Goal: Task Accomplishment & Management: Manage account settings

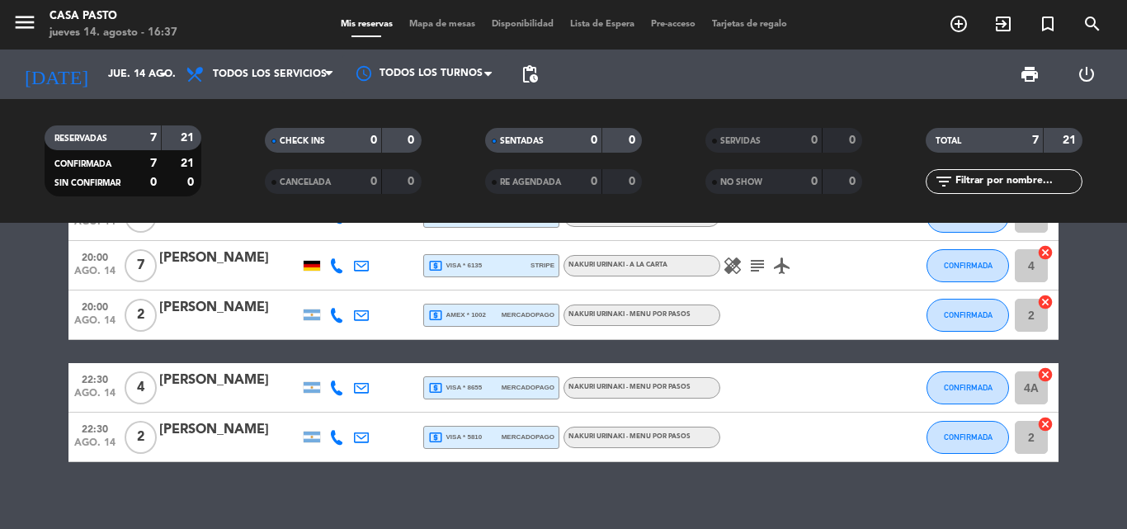
scroll to position [181, 0]
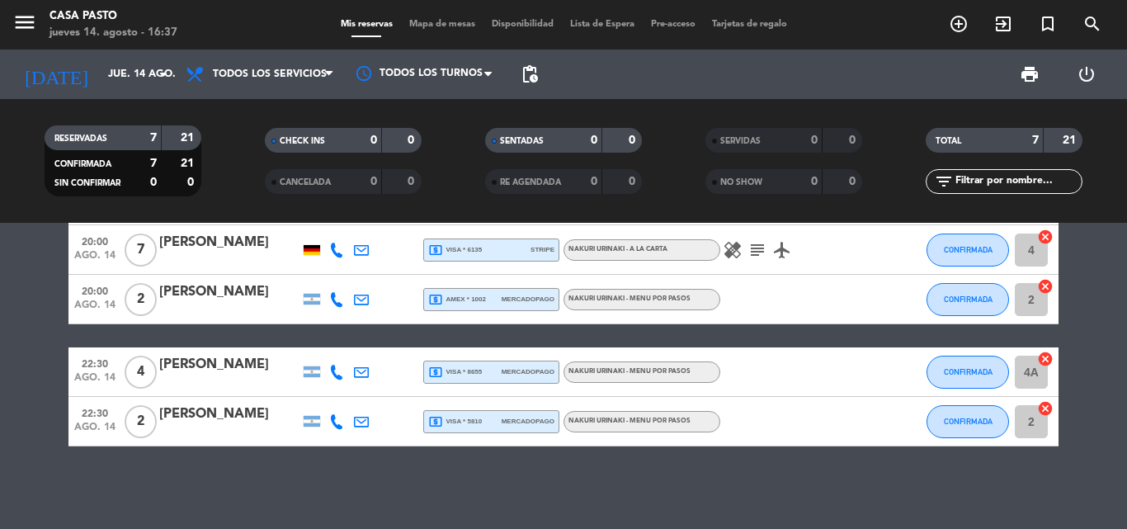
click at [786, 248] on icon "airplanemode_active" at bounding box center [782, 250] width 20 height 20
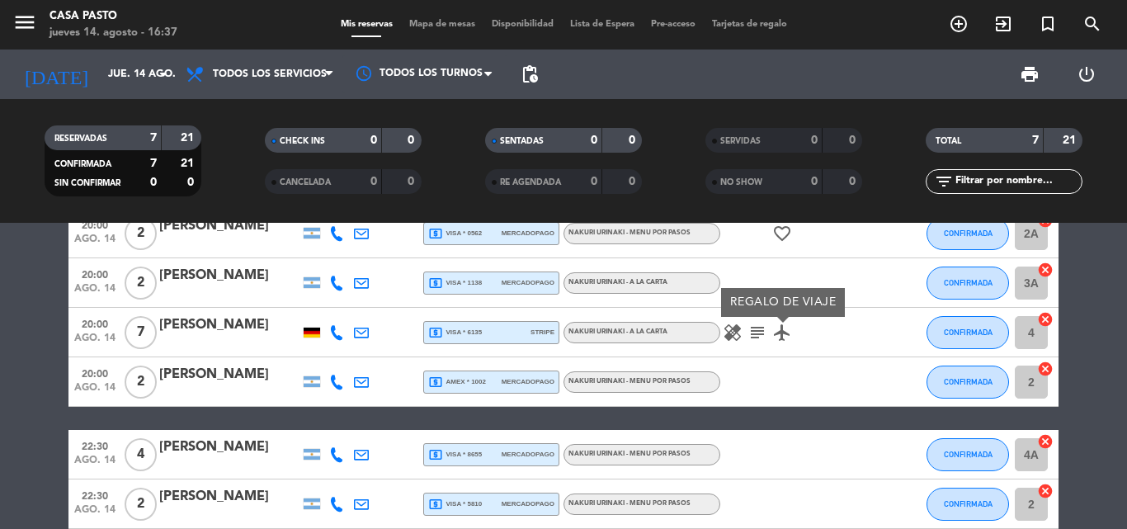
click at [739, 331] on icon "healing" at bounding box center [733, 333] width 20 height 20
click at [757, 334] on icon "subject" at bounding box center [758, 333] width 20 height 20
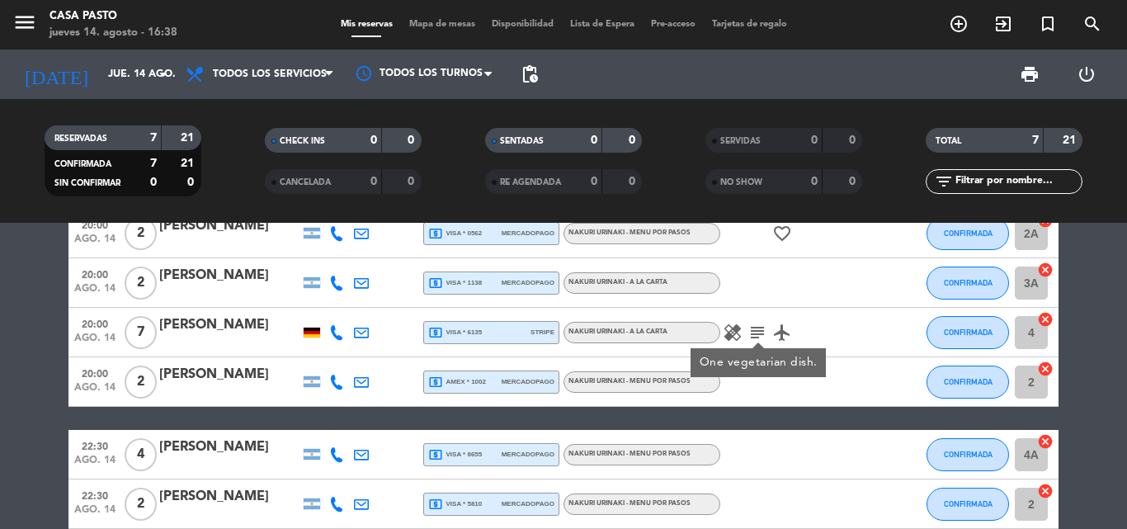
click at [736, 334] on icon "healing" at bounding box center [733, 333] width 20 height 20
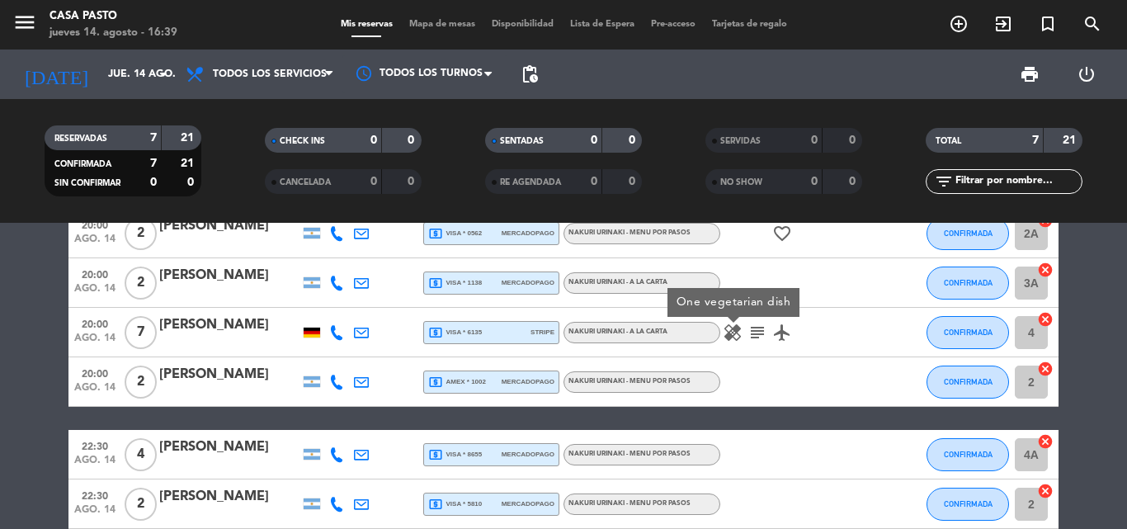
click at [333, 330] on icon at bounding box center [336, 332] width 15 height 15
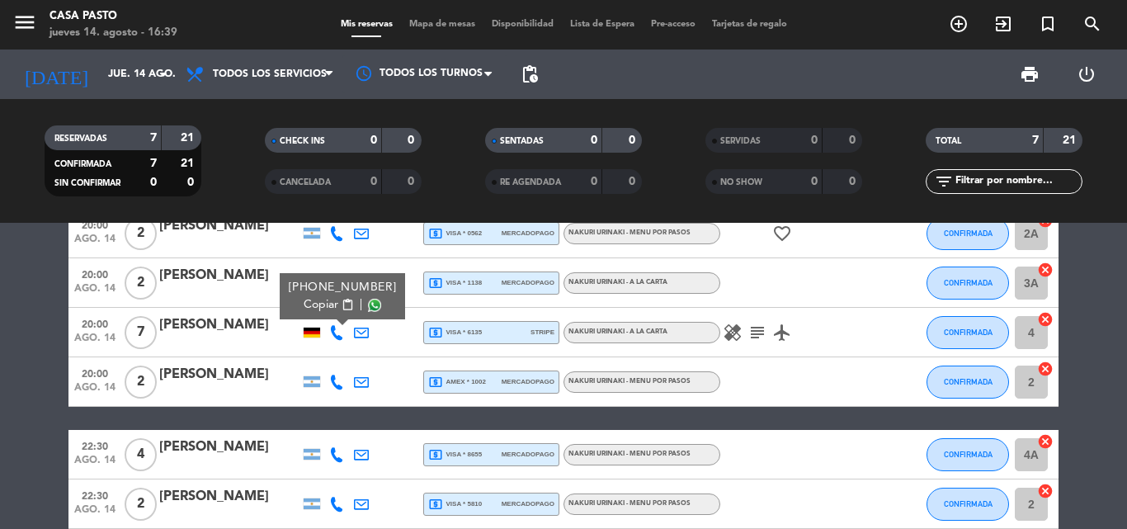
click at [369, 335] on div at bounding box center [361, 332] width 25 height 49
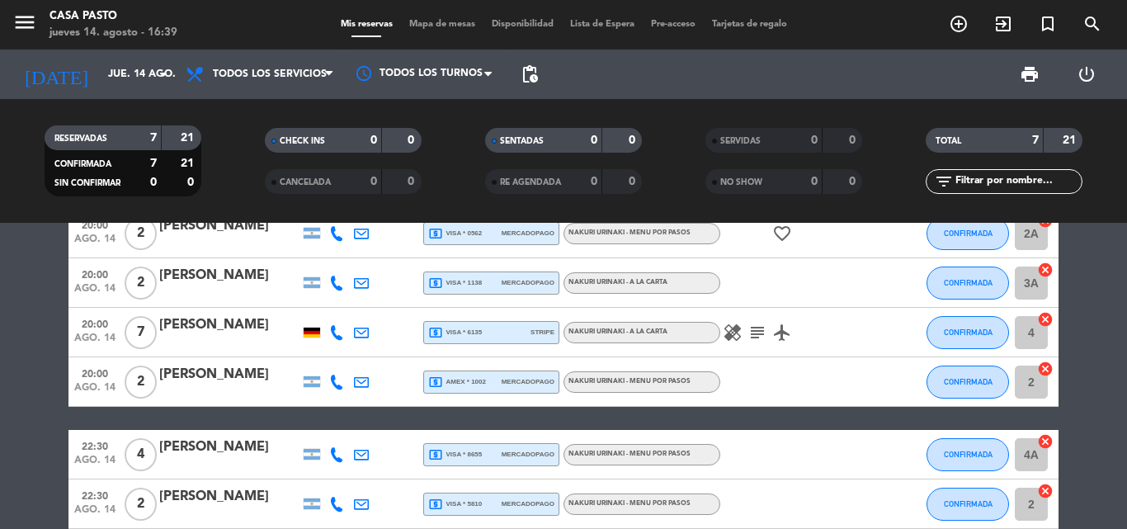
click at [368, 335] on icon at bounding box center [361, 332] width 15 height 15
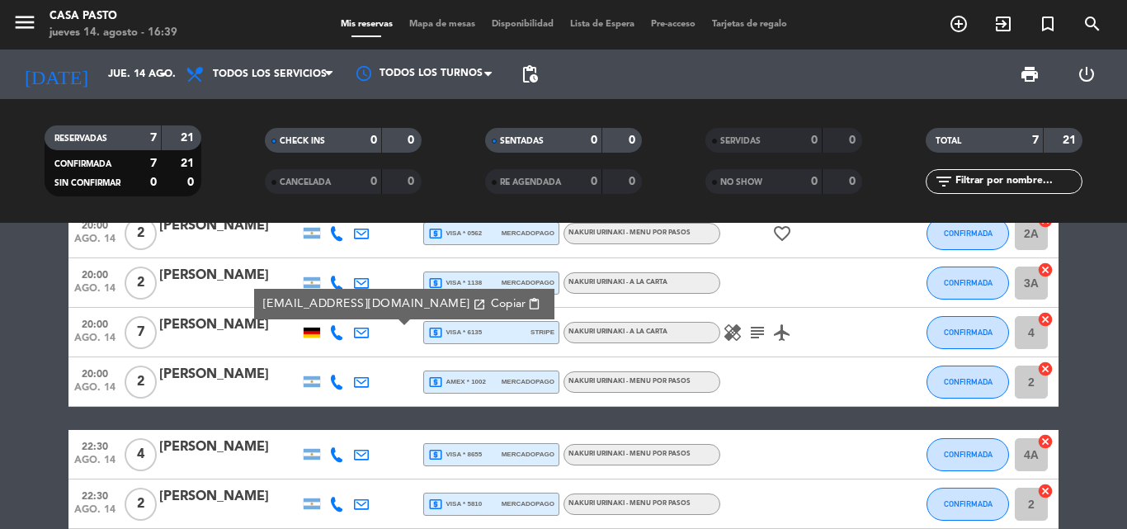
click at [337, 333] on icon at bounding box center [336, 332] width 15 height 15
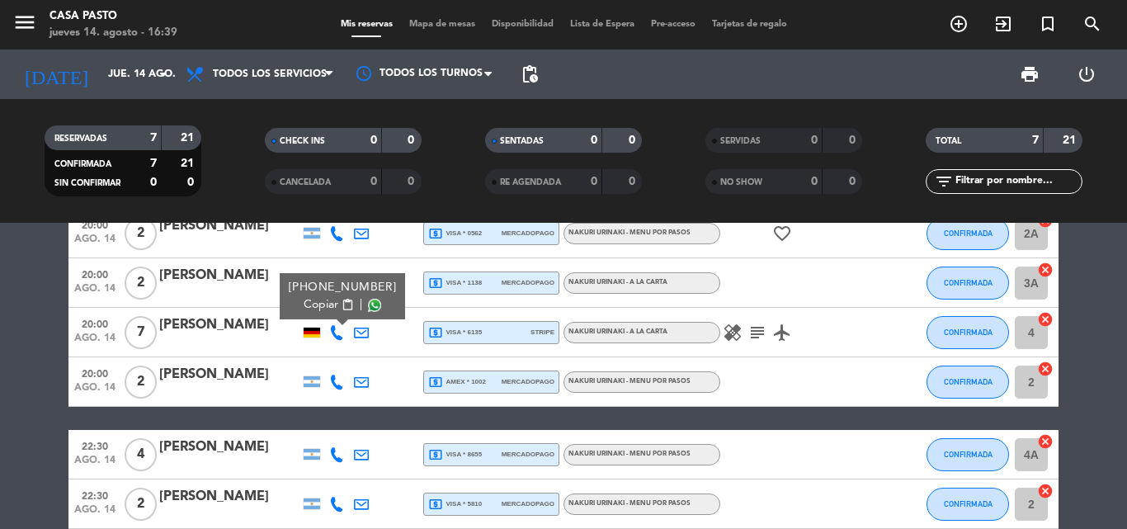
click at [368, 305] on span at bounding box center [374, 305] width 13 height 13
click at [12, 351] on bookings-row "20:00 [DATE] 2 [PERSON_NAME] 1 Visita local_atm visa * 1321 stripe NAKURI URINA…" at bounding box center [563, 344] width 1127 height 370
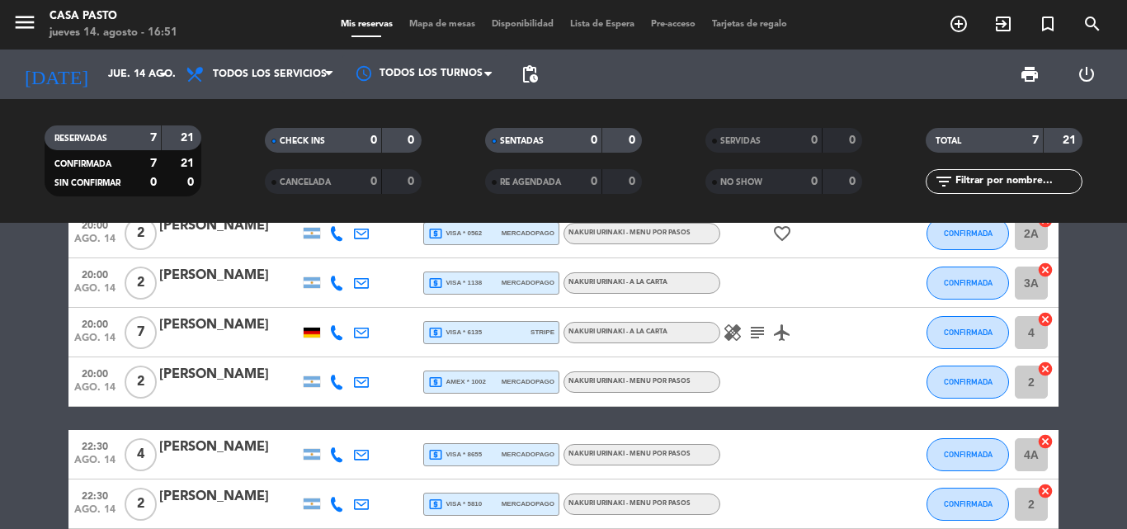
scroll to position [0, 0]
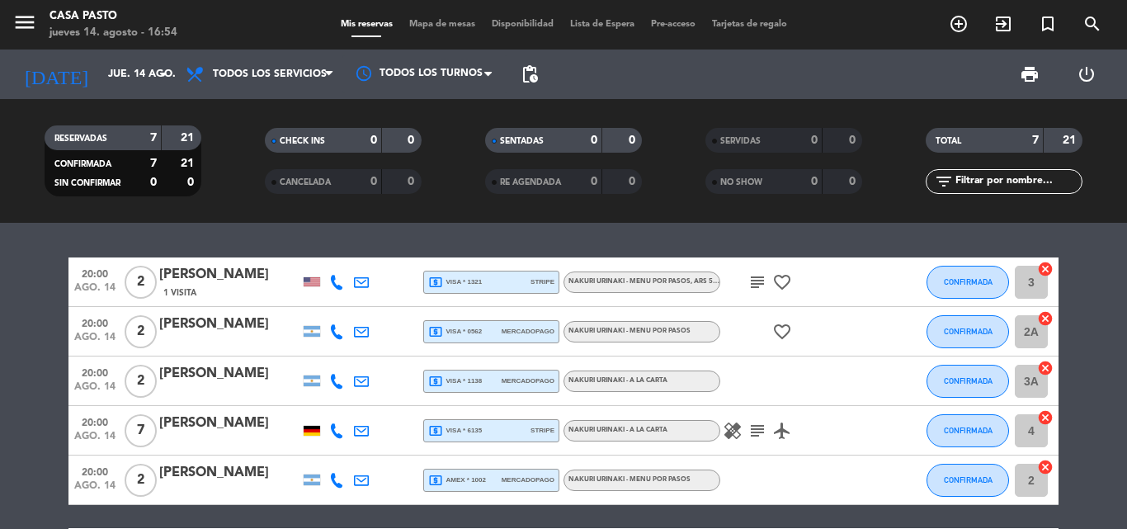
click at [749, 282] on icon "subject" at bounding box center [758, 282] width 20 height 20
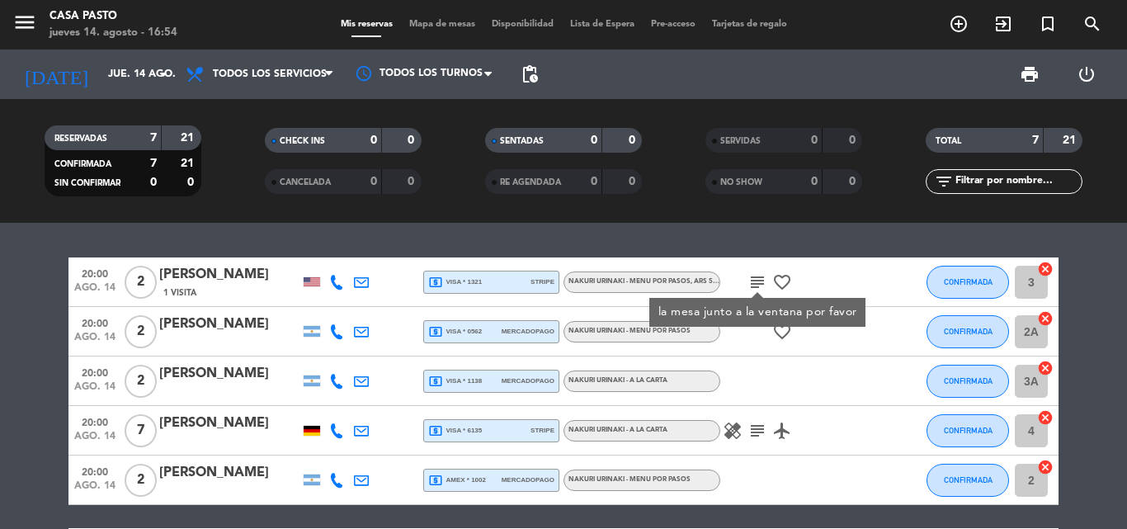
click at [788, 278] on icon "favorite_border" at bounding box center [782, 282] width 20 height 20
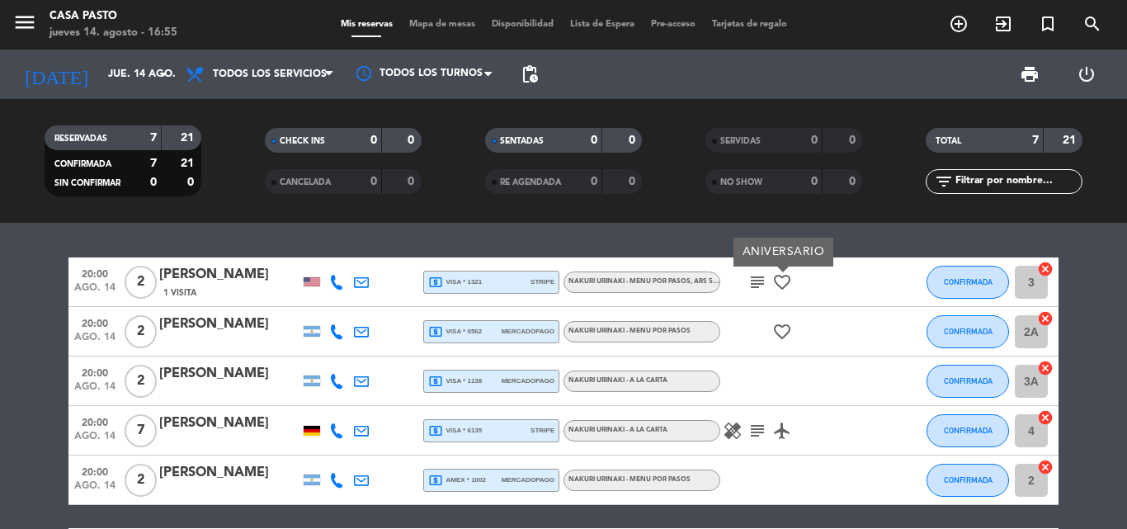
scroll to position [83, 0]
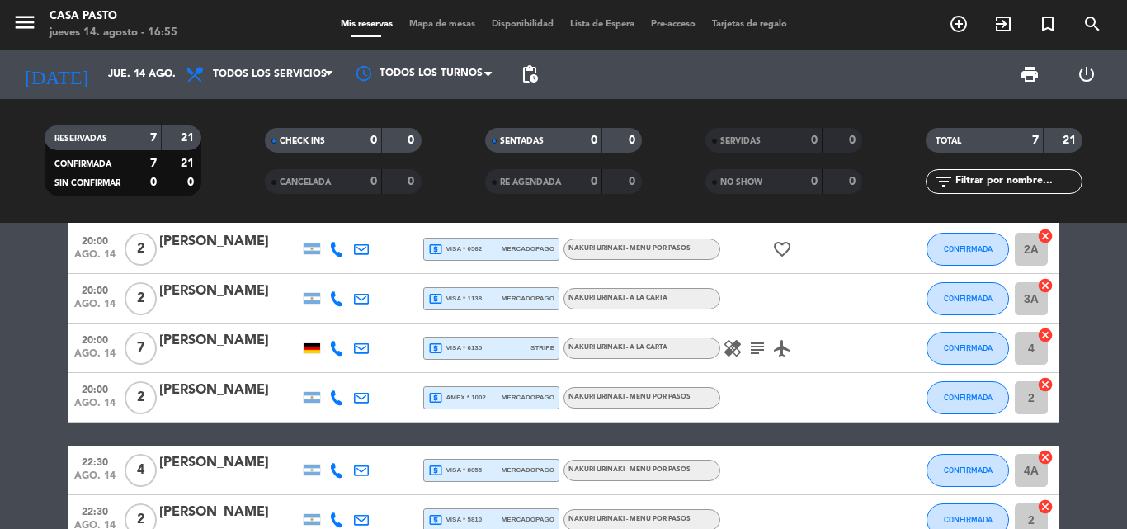
click at [541, 401] on span "mercadopago" at bounding box center [528, 397] width 53 height 11
click at [575, 436] on div "20:00 [DATE] 2 [PERSON_NAME] 1 Visita local_atm visa * 1321 stripe NAKURI URINA…" at bounding box center [563, 360] width 990 height 370
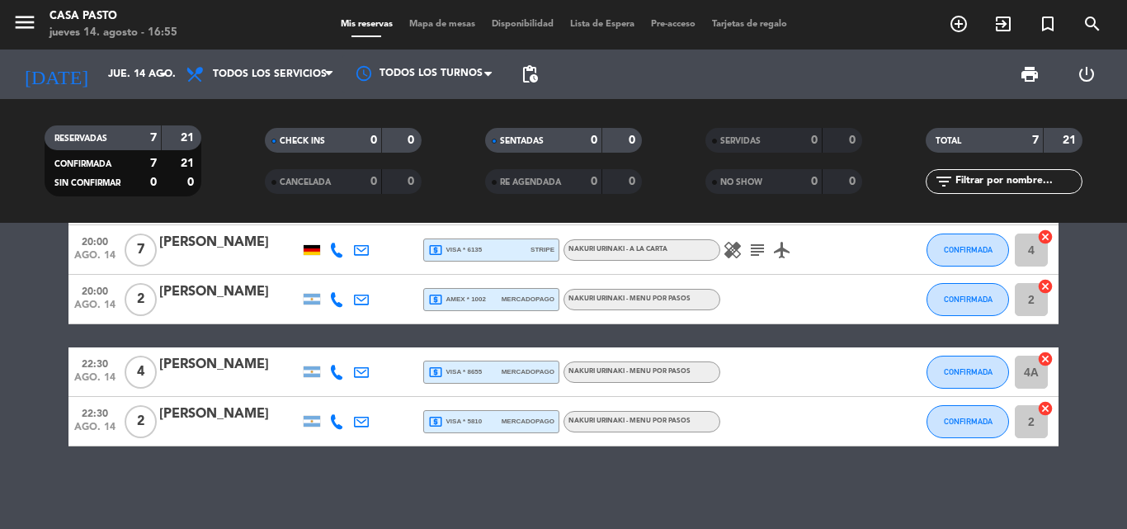
scroll to position [0, 0]
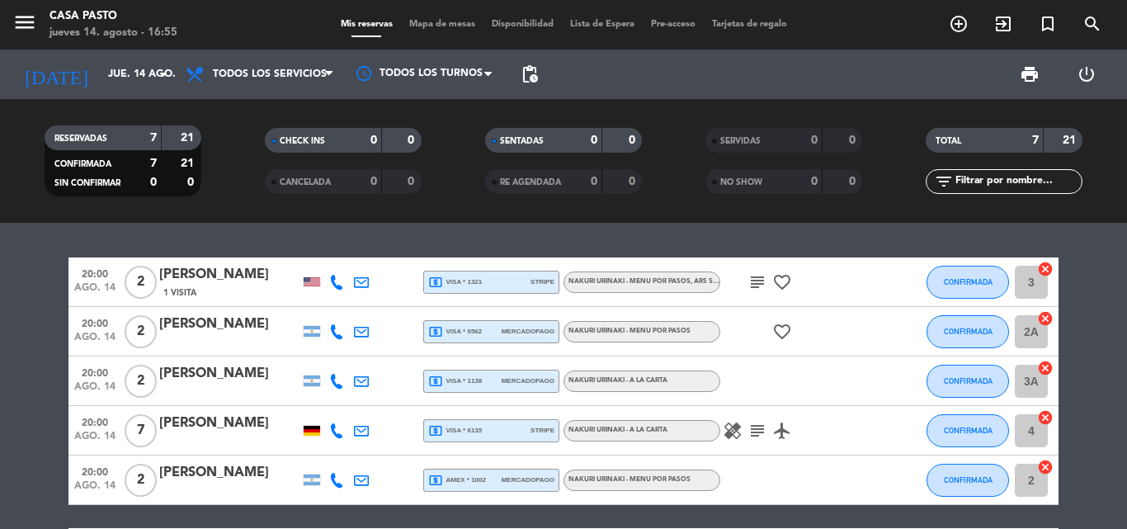
click at [0, 399] on bookings-row "20:00 [DATE] 2 [PERSON_NAME] 1 Visita local_atm visa * 1321 stripe NAKURI URINA…" at bounding box center [563, 442] width 1127 height 370
click at [761, 290] on icon "subject" at bounding box center [758, 282] width 20 height 20
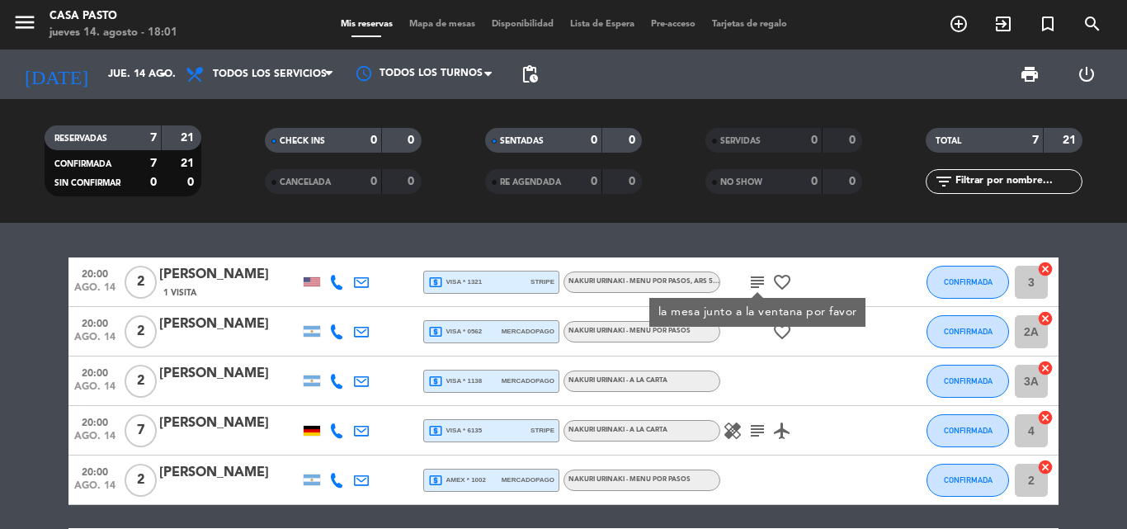
click at [755, 432] on icon "subject" at bounding box center [758, 431] width 20 height 20
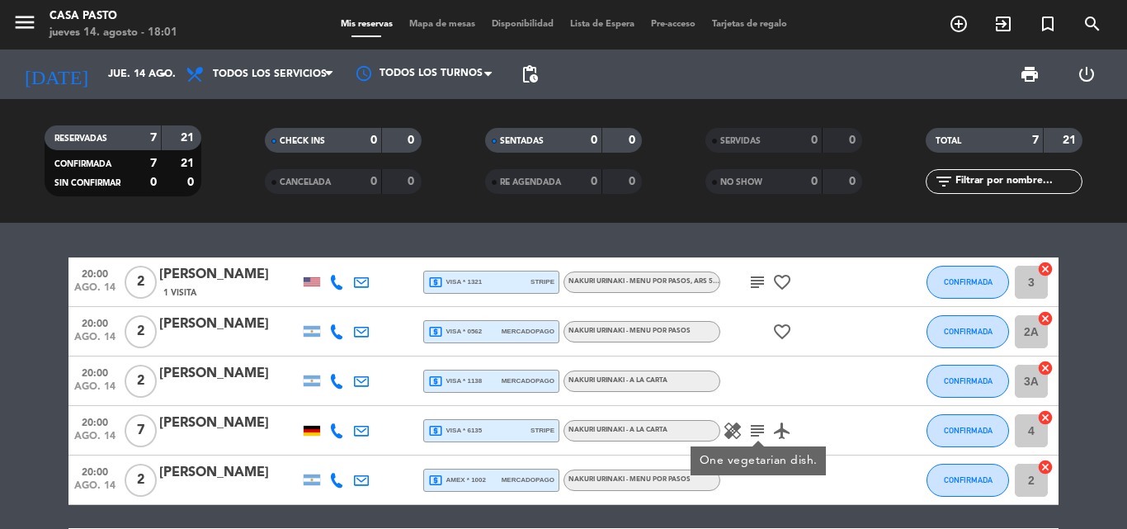
click at [730, 426] on icon "healing" at bounding box center [733, 431] width 20 height 20
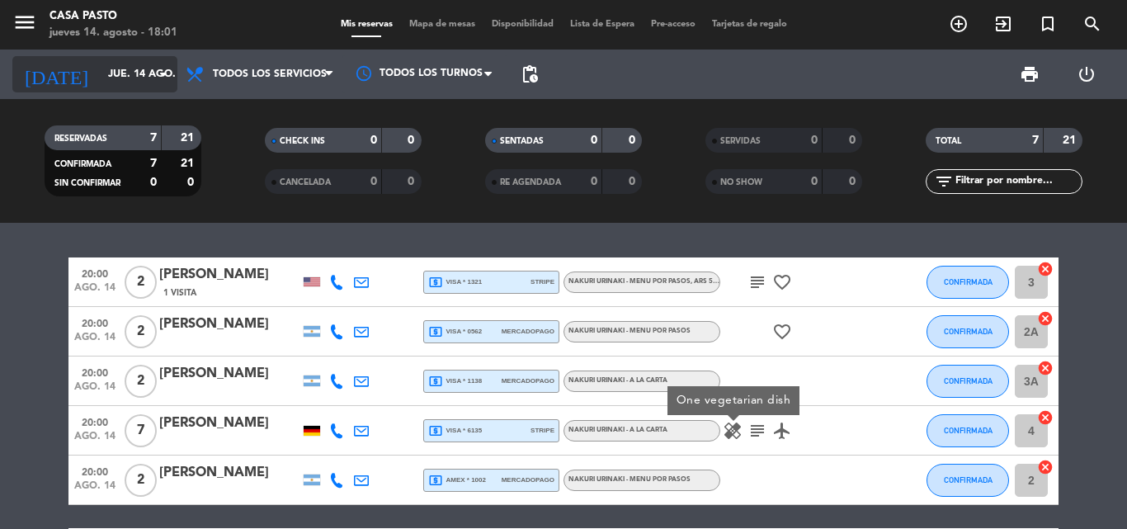
click at [117, 60] on input "jue. 14 ago." at bounding box center [169, 74] width 139 height 28
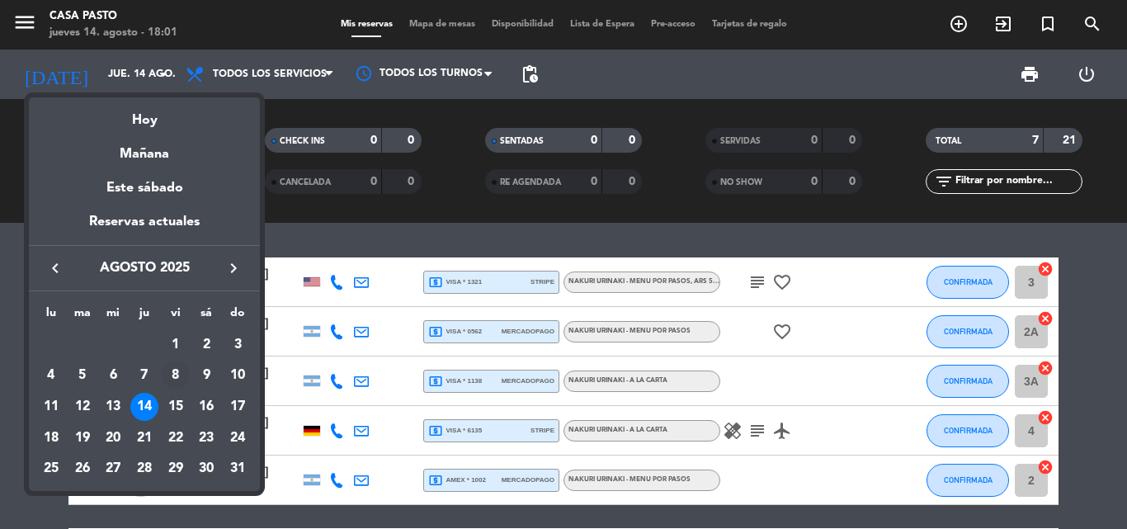
click at [173, 390] on td "8" at bounding box center [175, 376] width 31 height 31
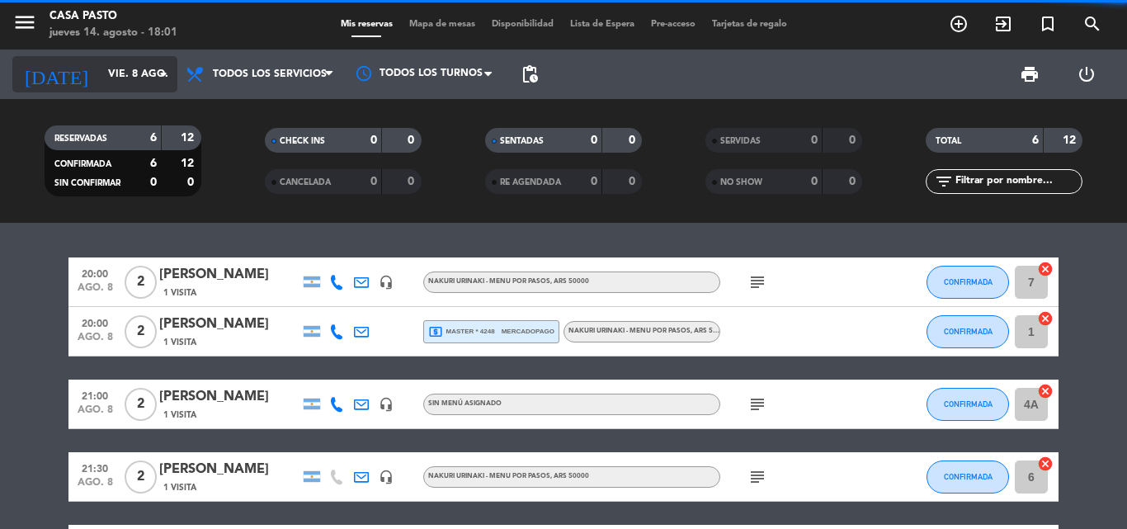
click at [120, 73] on input "vie. 8 ago." at bounding box center [169, 74] width 139 height 28
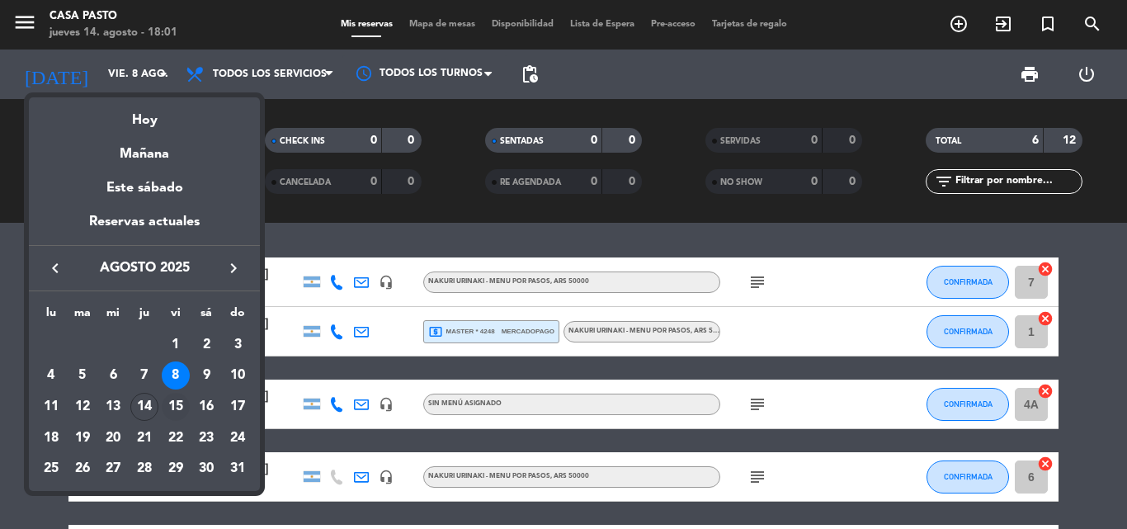
click at [178, 408] on div "15" at bounding box center [176, 407] width 28 height 28
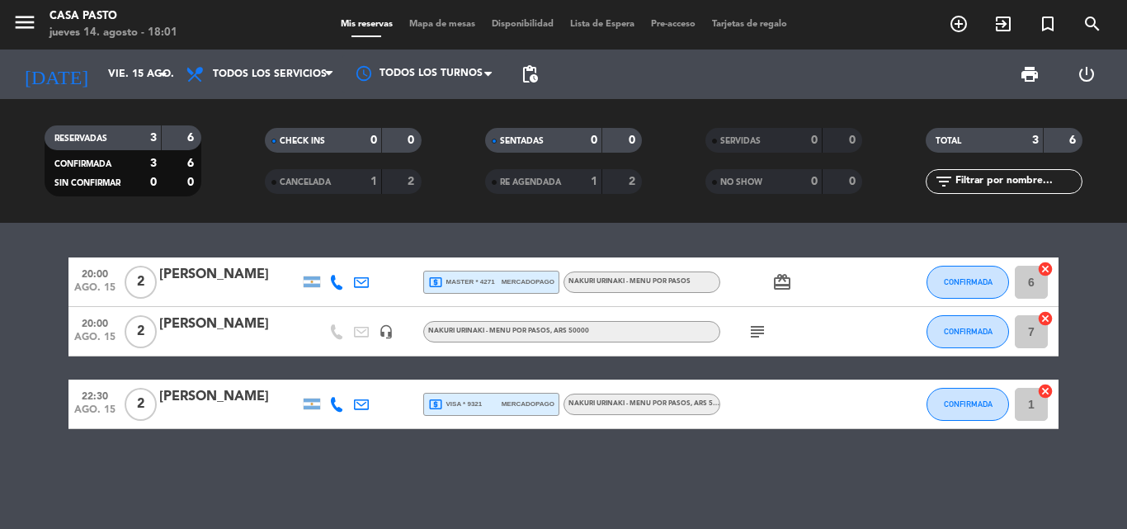
click at [752, 335] on icon "subject" at bounding box center [758, 332] width 20 height 20
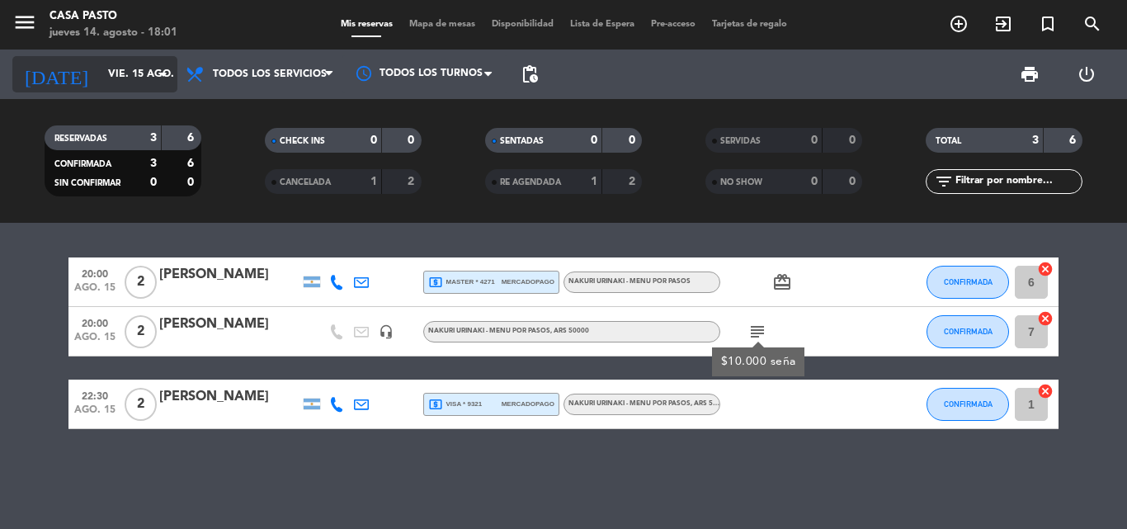
click at [156, 68] on icon "arrow_drop_down" at bounding box center [163, 74] width 20 height 20
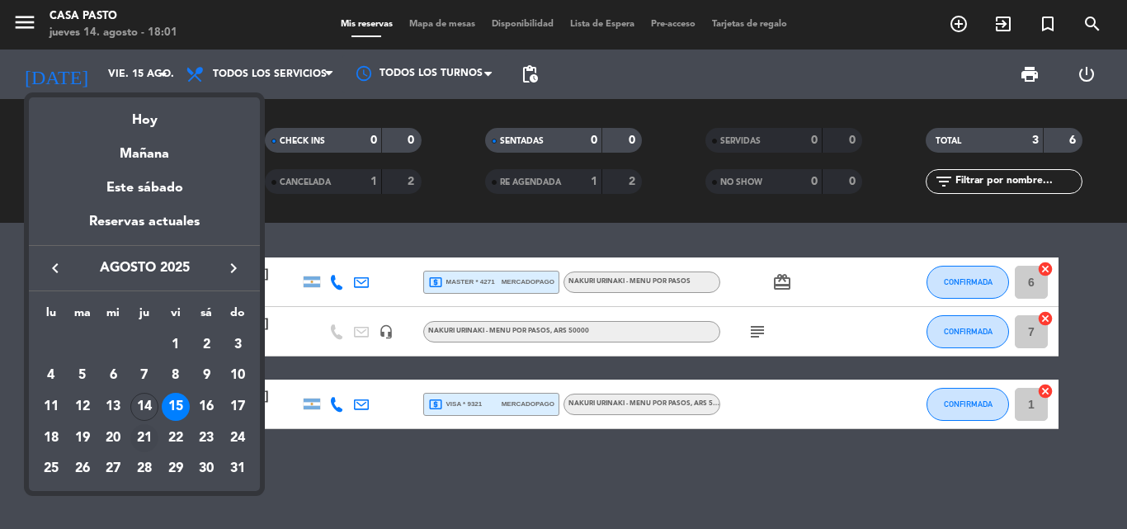
click at [154, 433] on div "21" at bounding box center [144, 438] width 28 height 28
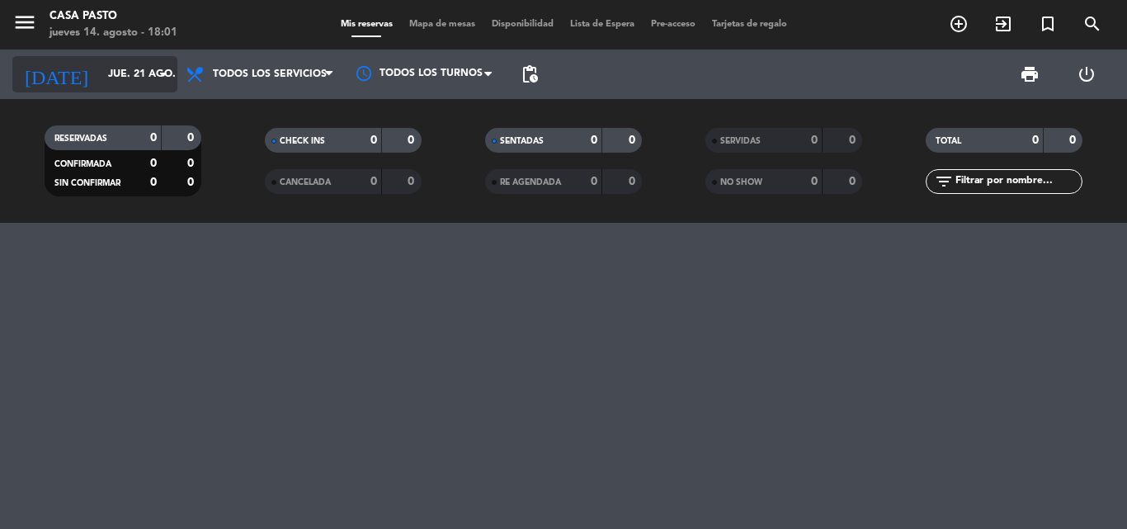
click at [170, 82] on icon "arrow_drop_down" at bounding box center [163, 74] width 20 height 20
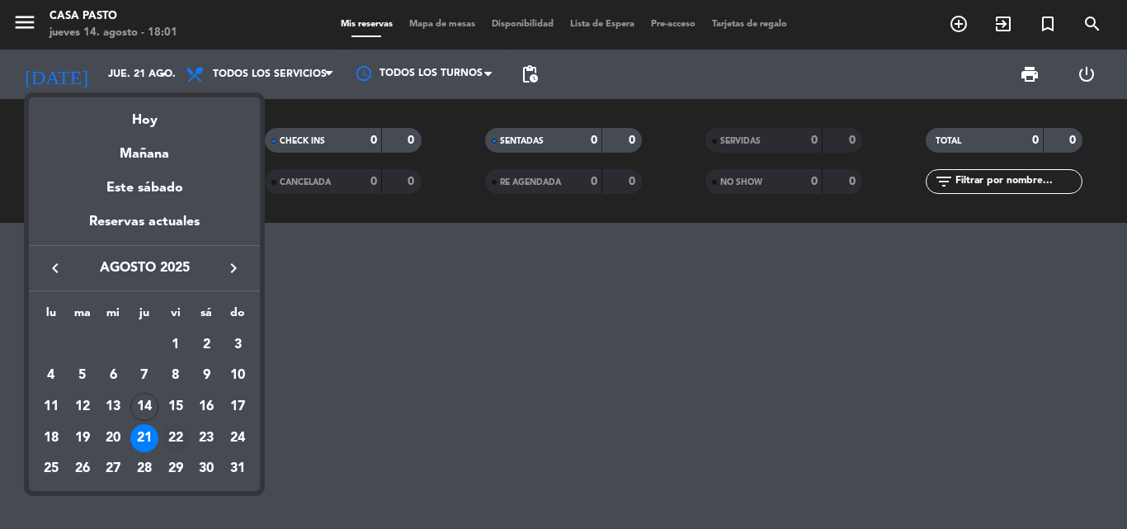
click at [179, 441] on div "22" at bounding box center [176, 438] width 28 height 28
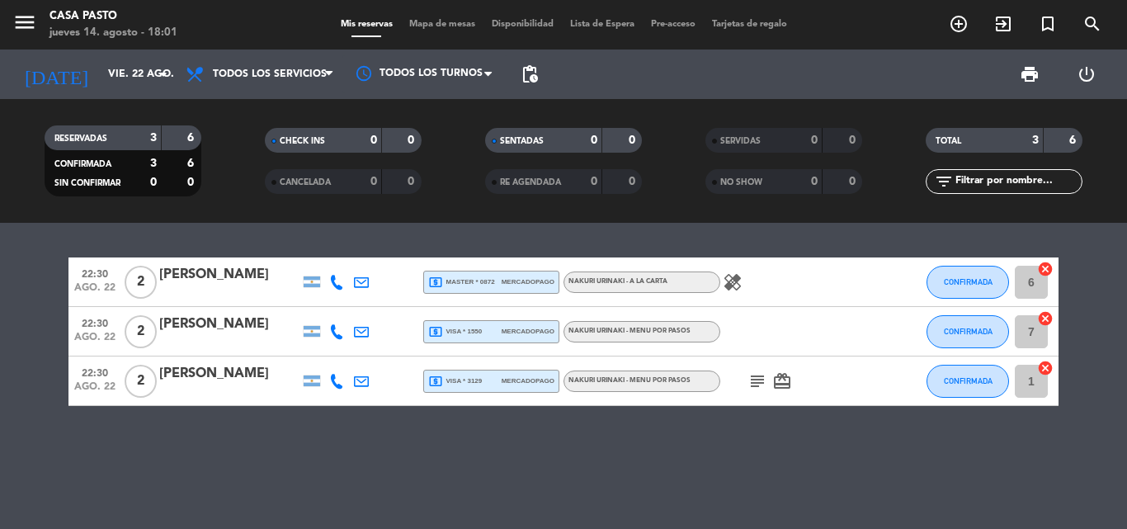
click at [734, 284] on icon "healing" at bounding box center [733, 282] width 20 height 20
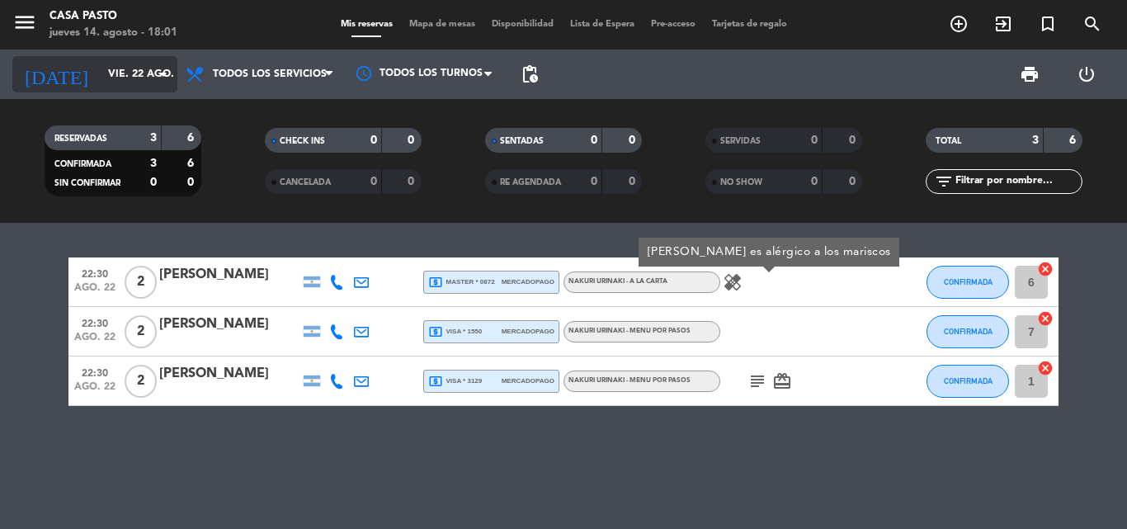
click at [141, 76] on input "vie. 22 ago." at bounding box center [169, 74] width 139 height 28
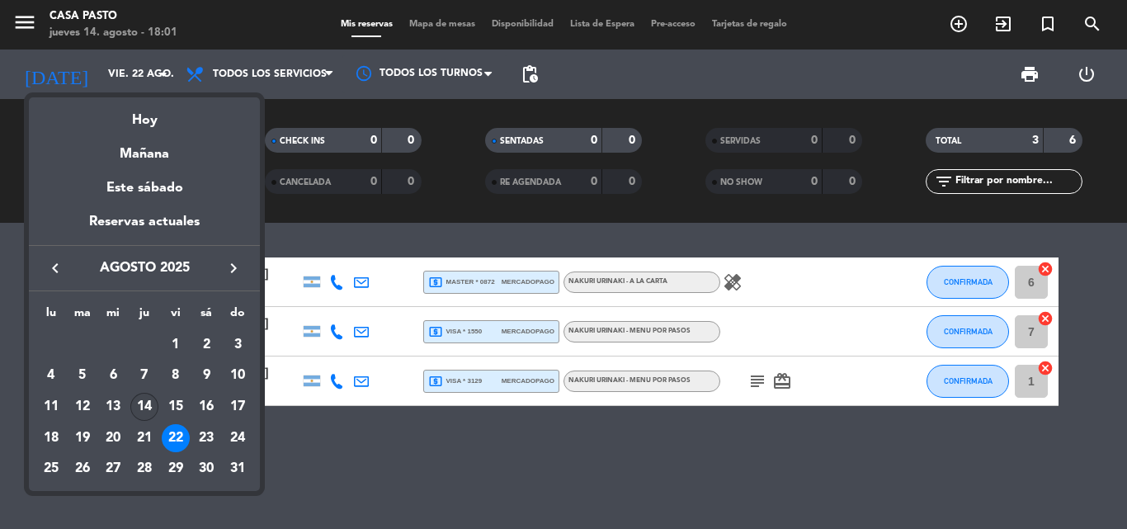
click at [149, 401] on div "14" at bounding box center [144, 407] width 28 height 28
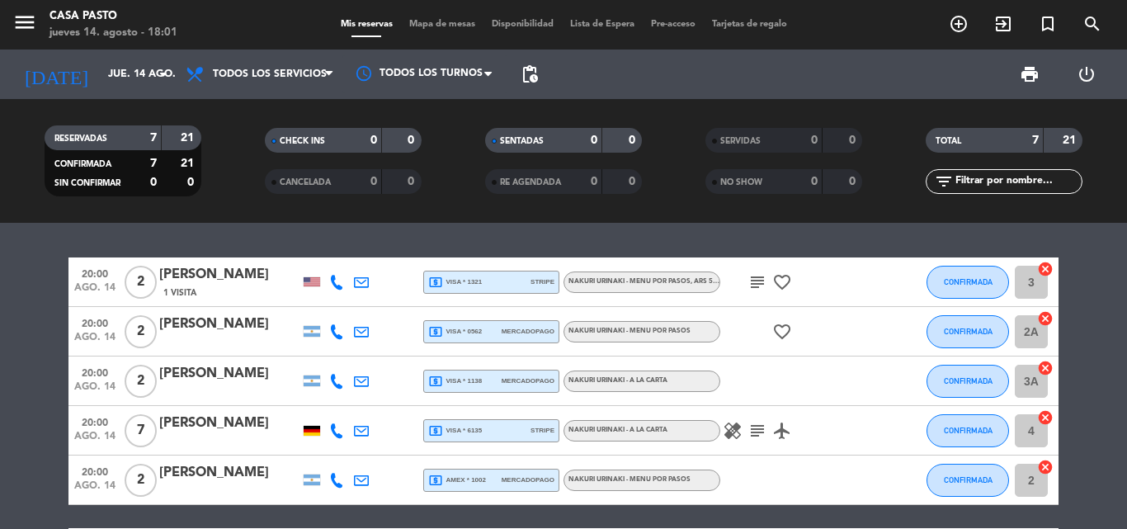
click at [302, 281] on div at bounding box center [312, 281] width 25 height 49
click at [316, 283] on div at bounding box center [312, 281] width 17 height 9
click at [758, 284] on icon "subject" at bounding box center [758, 282] width 20 height 20
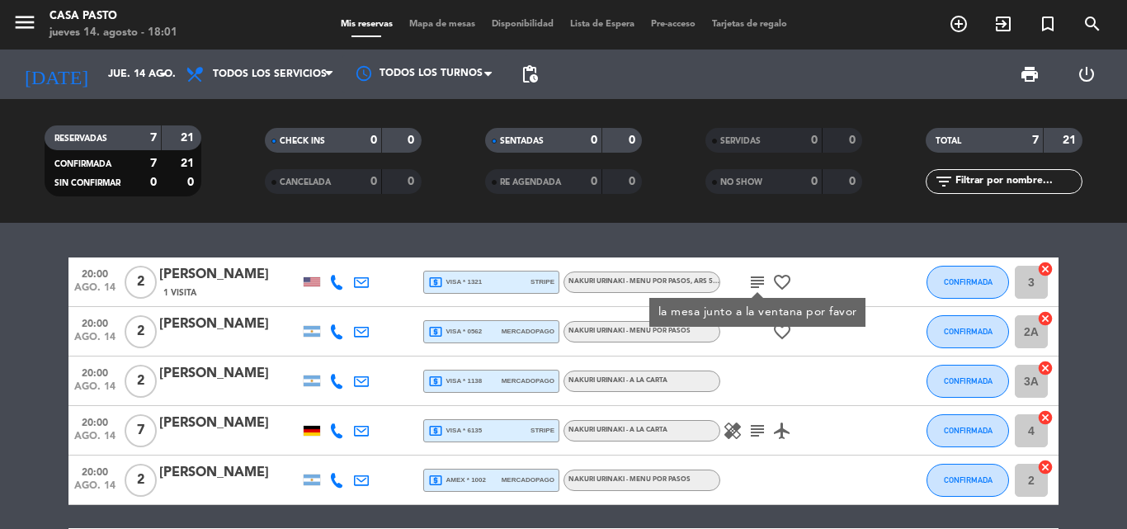
click at [780, 281] on icon "favorite_border" at bounding box center [782, 282] width 20 height 20
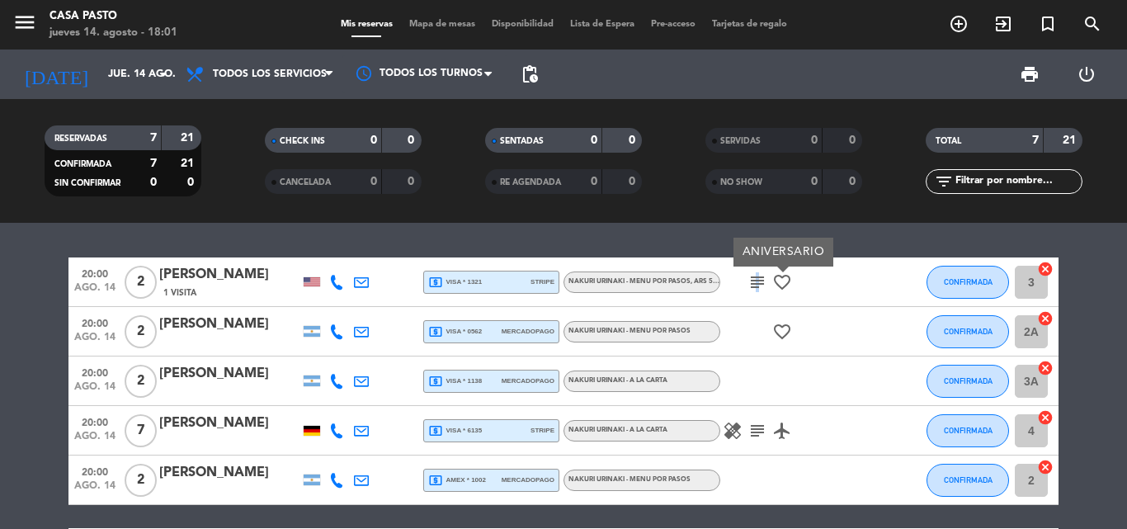
click at [754, 283] on icon "subject" at bounding box center [758, 282] width 20 height 20
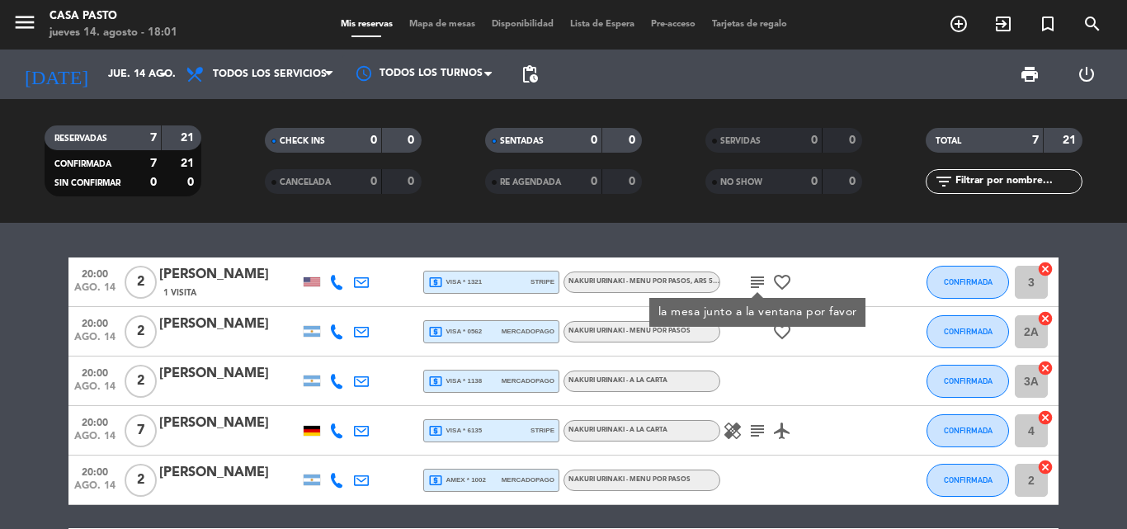
click at [735, 431] on icon "healing" at bounding box center [733, 431] width 20 height 20
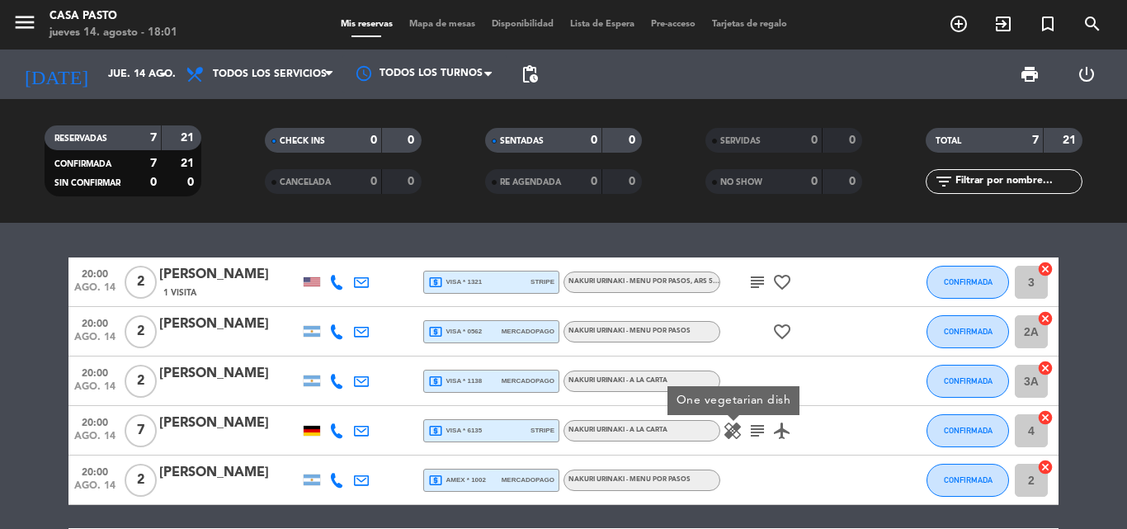
click at [755, 429] on icon "subject" at bounding box center [758, 431] width 20 height 20
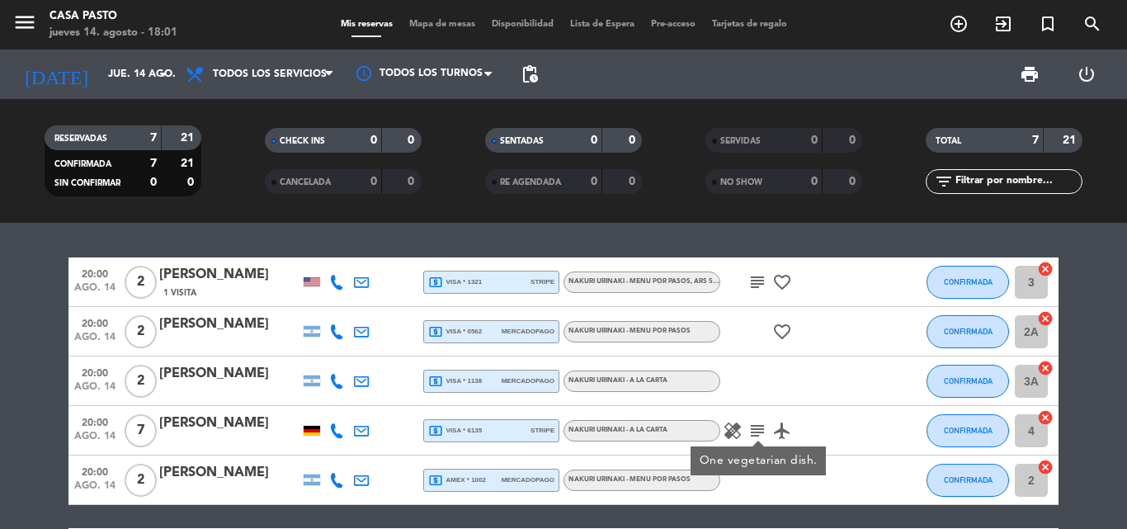
click at [758, 431] on icon "subject" at bounding box center [758, 431] width 20 height 20
click at [726, 438] on icon "healing" at bounding box center [733, 431] width 20 height 20
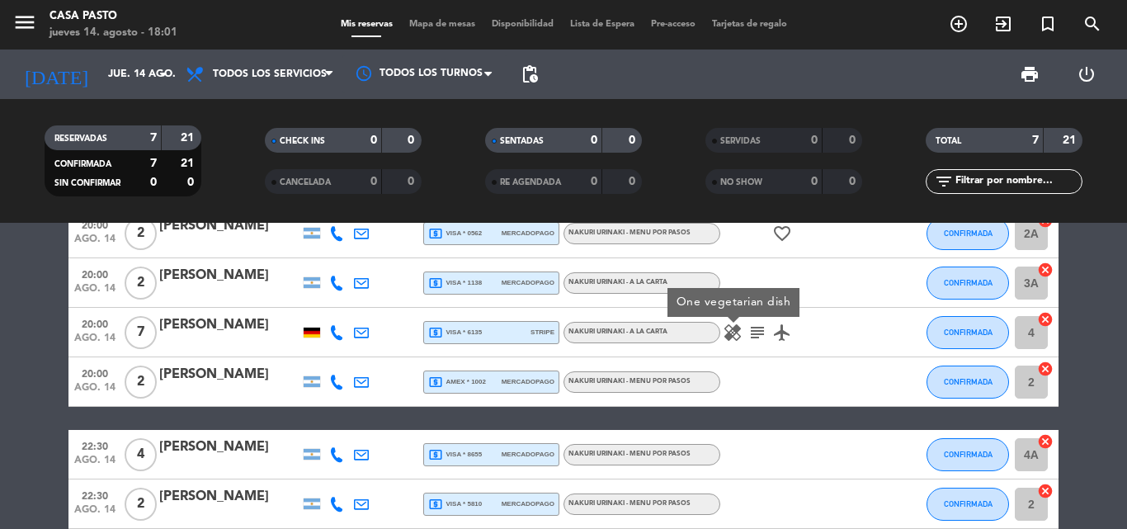
scroll to position [181, 0]
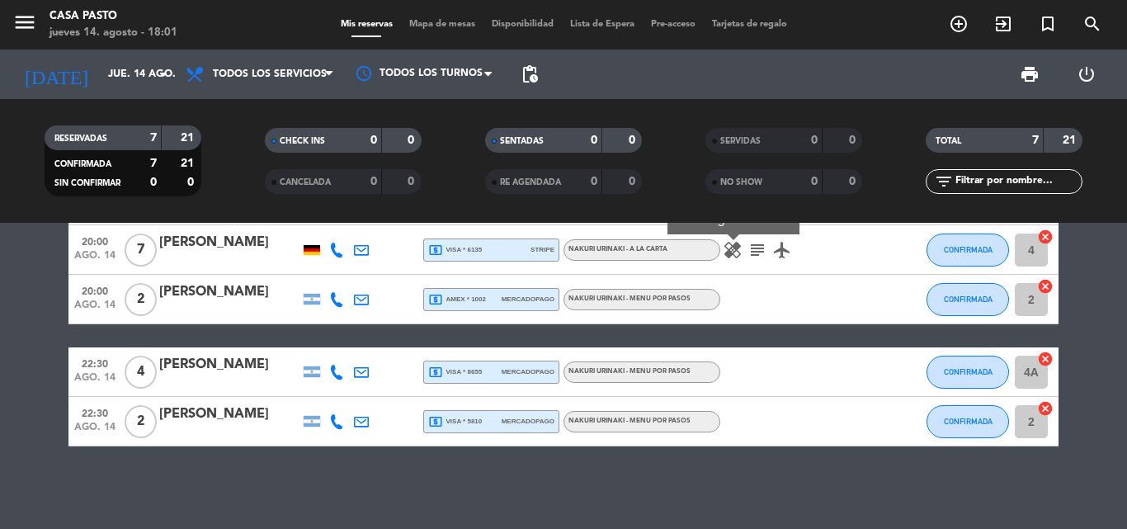
click at [1079, 374] on bookings-row "20:00 [DATE] 2 [PERSON_NAME] 1 Visita local_atm visa * 1321 stripe NAKURI URINA…" at bounding box center [563, 262] width 1127 height 370
click at [1080, 335] on bookings-row "20:00 [DATE] 2 [PERSON_NAME] 1 Visita local_atm visa * 1321 stripe NAKURI URINA…" at bounding box center [563, 262] width 1127 height 370
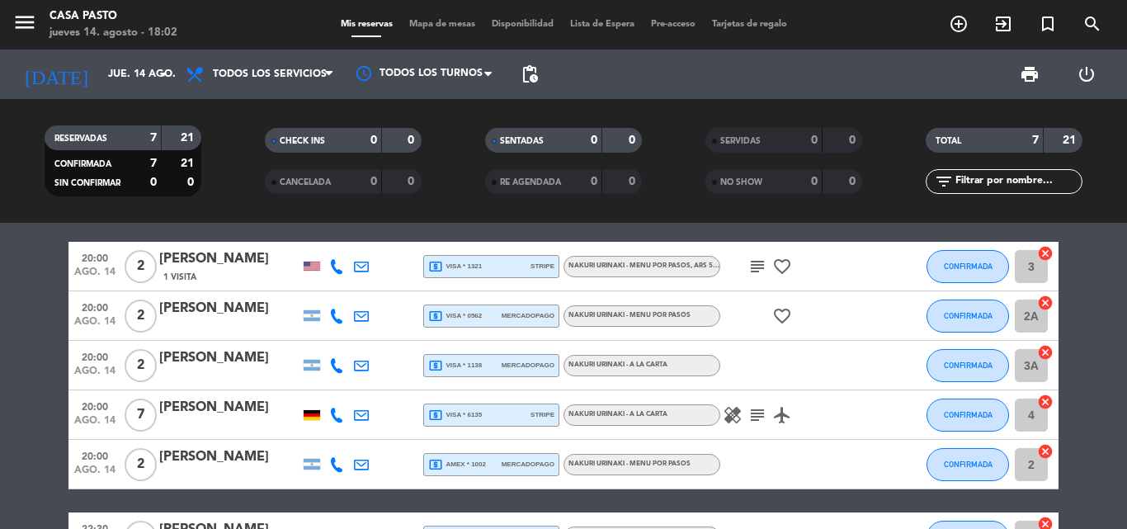
scroll to position [0, 0]
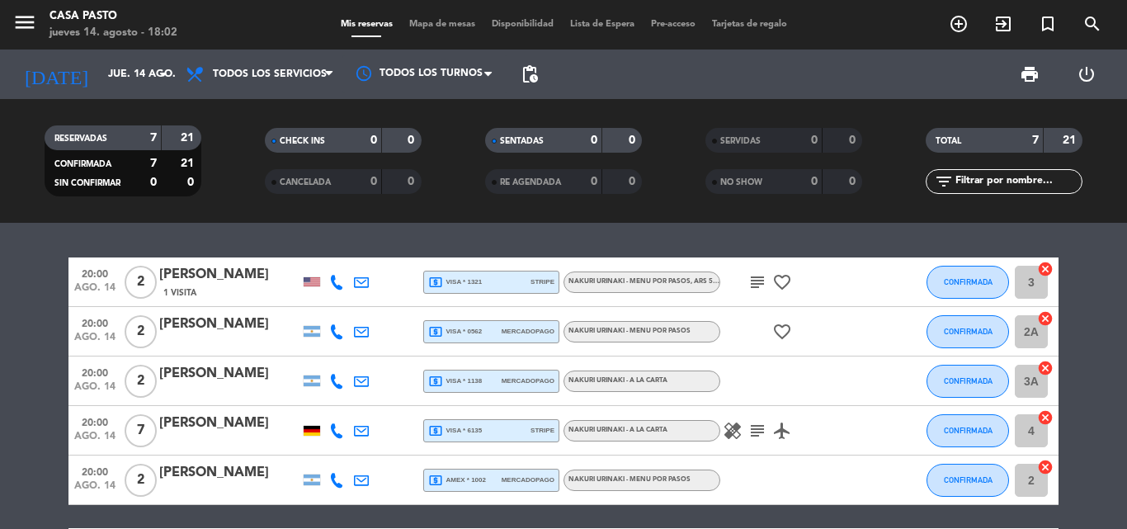
click at [1103, 309] on bookings-row "20:00 [DATE] 2 [PERSON_NAME] 1 Visita local_atm visa * 1321 stripe NAKURI URINA…" at bounding box center [563, 442] width 1127 height 370
click at [1079, 296] on bookings-row "20:00 [DATE] 2 [PERSON_NAME] 1 Visita local_atm visa * 1321 stripe NAKURI URINA…" at bounding box center [563, 442] width 1127 height 370
click at [1089, 314] on bookings-row "20:00 [DATE] 2 [PERSON_NAME] 1 Visita local_atm visa * 1321 stripe NAKURI URINA…" at bounding box center [563, 442] width 1127 height 370
click at [1104, 344] on bookings-row "20:00 [DATE] 2 [PERSON_NAME] 1 Visita local_atm visa * 1321 stripe NAKURI URINA…" at bounding box center [563, 442] width 1127 height 370
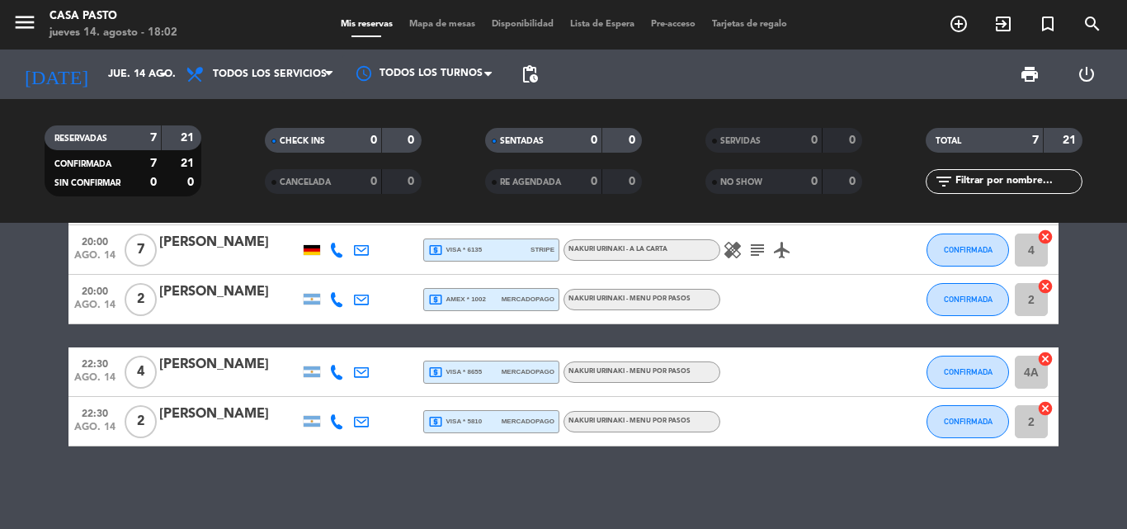
click at [1084, 381] on bookings-row "20:00 [DATE] 2 [PERSON_NAME] 1 Visita local_atm visa * 1321 stripe NAKURI URINA…" at bounding box center [563, 262] width 1127 height 370
click at [896, 495] on div "20:00 [DATE] 2 [PERSON_NAME] 1 Visita local_atm visa * 1321 stripe NAKURI URINA…" at bounding box center [563, 376] width 1127 height 306
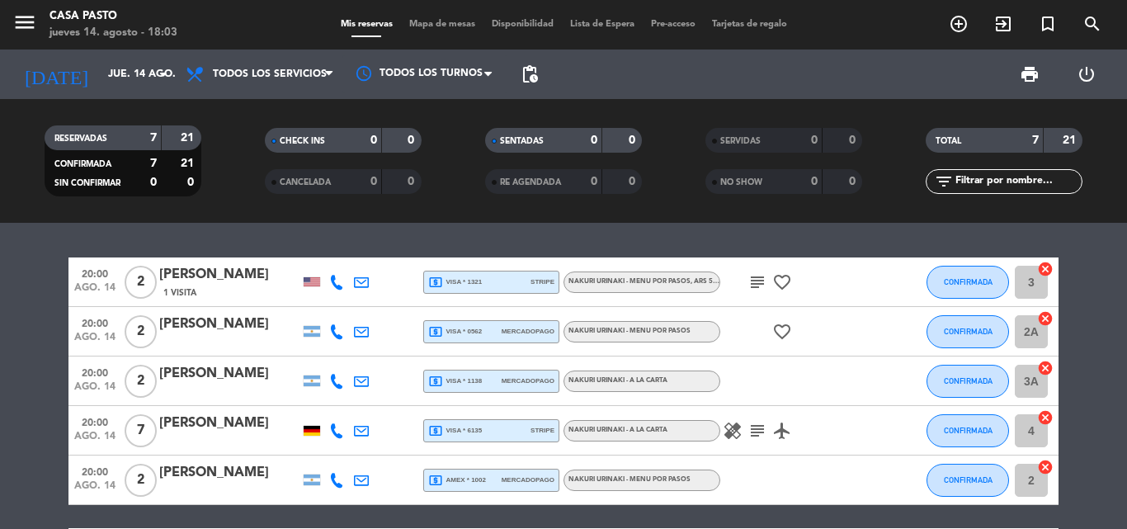
click at [680, 286] on div "NAKURI URINAKI - MENU POR PASOS , ARS 50000" at bounding box center [644, 281] width 151 height 11
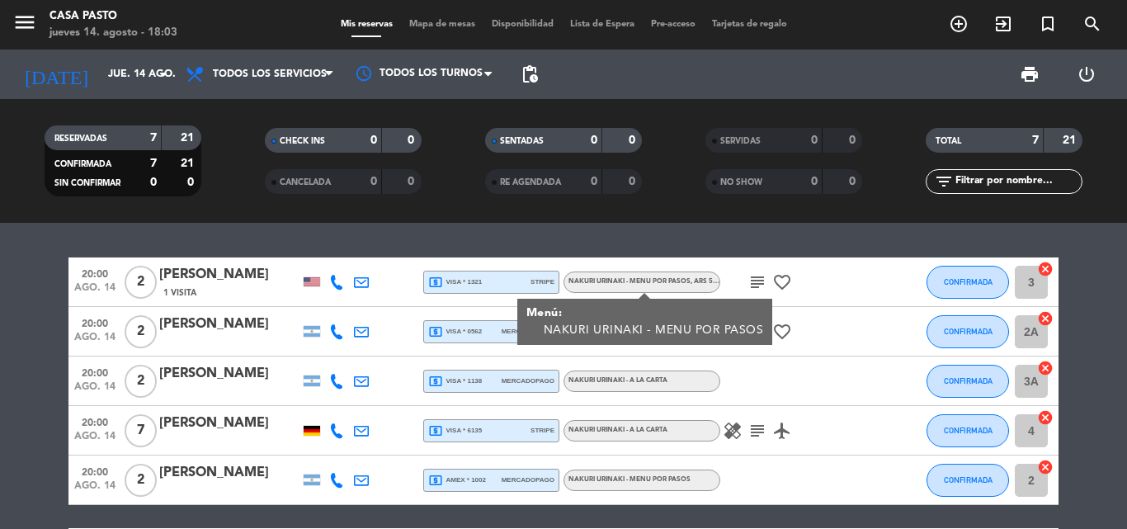
click at [0, 357] on bookings-row "20:00 [DATE] 2 [PERSON_NAME] 1 Visita local_atm visa * 1321 stripe NAKURI URINA…" at bounding box center [563, 442] width 1127 height 370
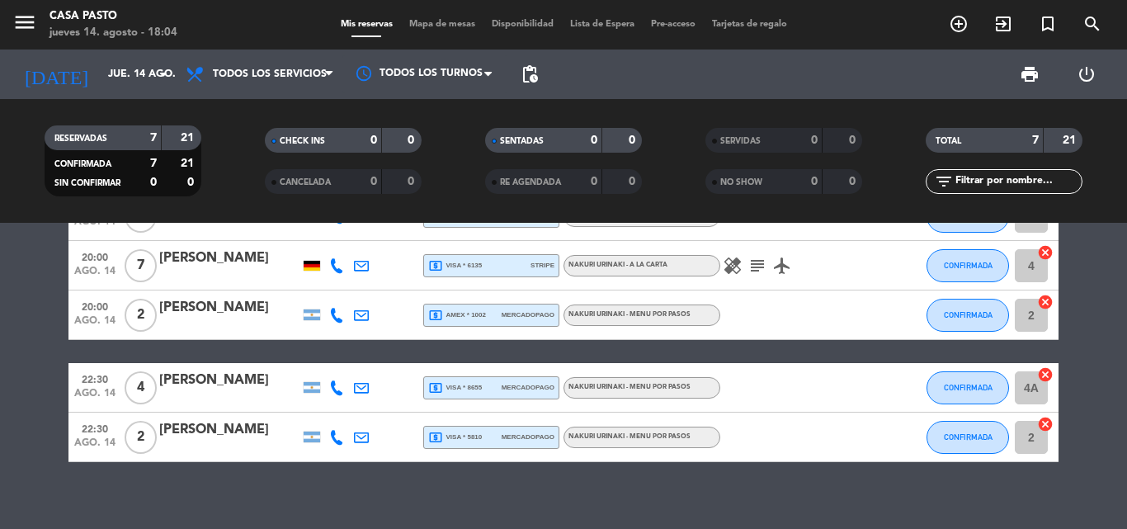
scroll to position [181, 0]
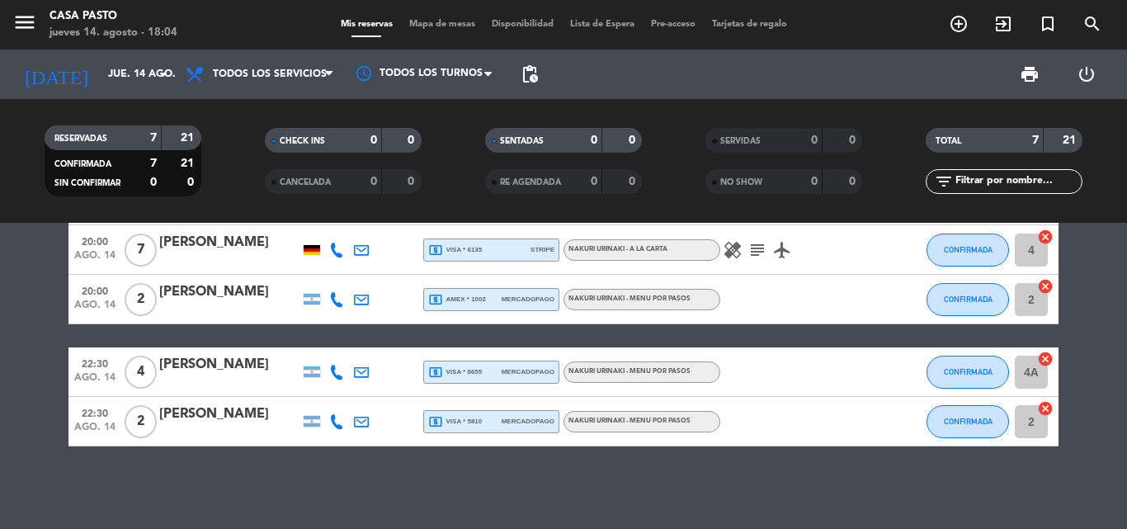
click at [132, 375] on span "4" at bounding box center [141, 372] width 32 height 33
click at [172, 486] on div "20:00 [DATE] 2 [PERSON_NAME] 1 Visita local_atm visa * 1321 stripe NAKURI URINA…" at bounding box center [563, 376] width 1127 height 306
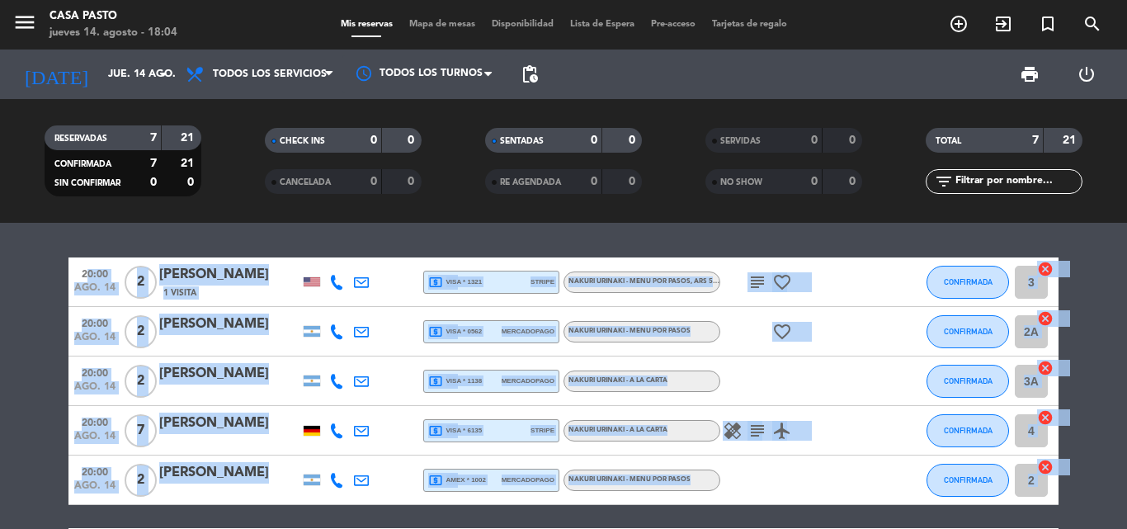
drag, startPoint x: 68, startPoint y: 253, endPoint x: 94, endPoint y: 464, distance: 212.8
click at [212, 500] on div "20:00 [DATE] 2 [PERSON_NAME] 1 Visita local_atm visa * 1321 stripe NAKURI URINA…" at bounding box center [563, 376] width 1127 height 306
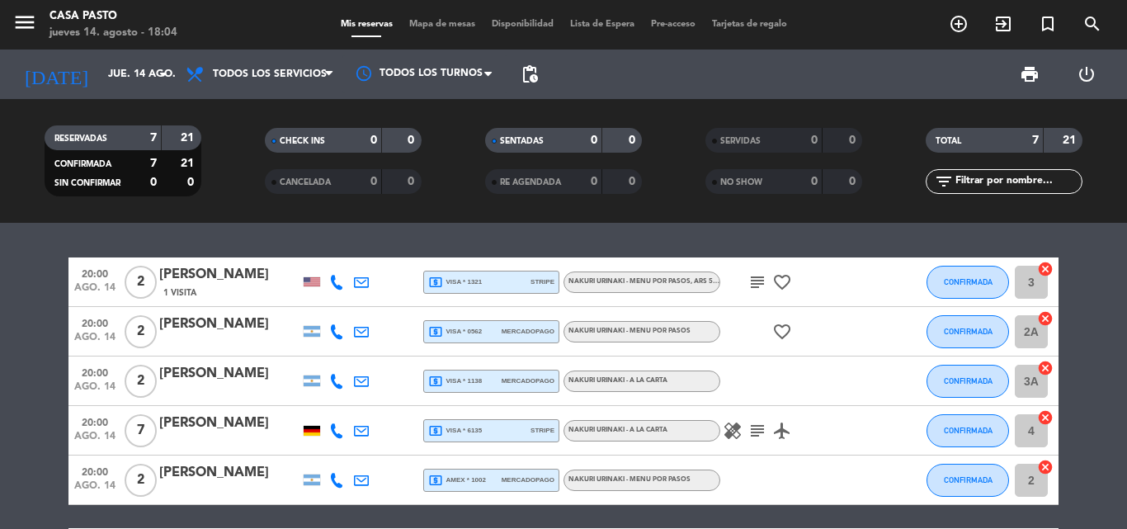
click at [6, 376] on bookings-row "20:00 [DATE] 2 [PERSON_NAME] 1 Visita local_atm visa * 1321 stripe NAKURI URINA…" at bounding box center [563, 442] width 1127 height 370
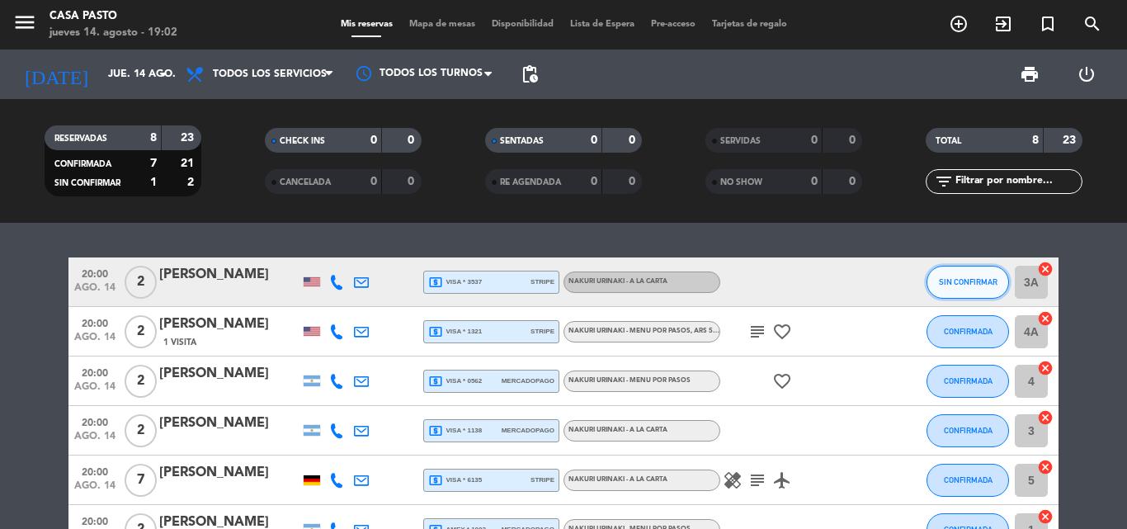
click at [962, 280] on span "SIN CONFIRMAR" at bounding box center [968, 281] width 59 height 9
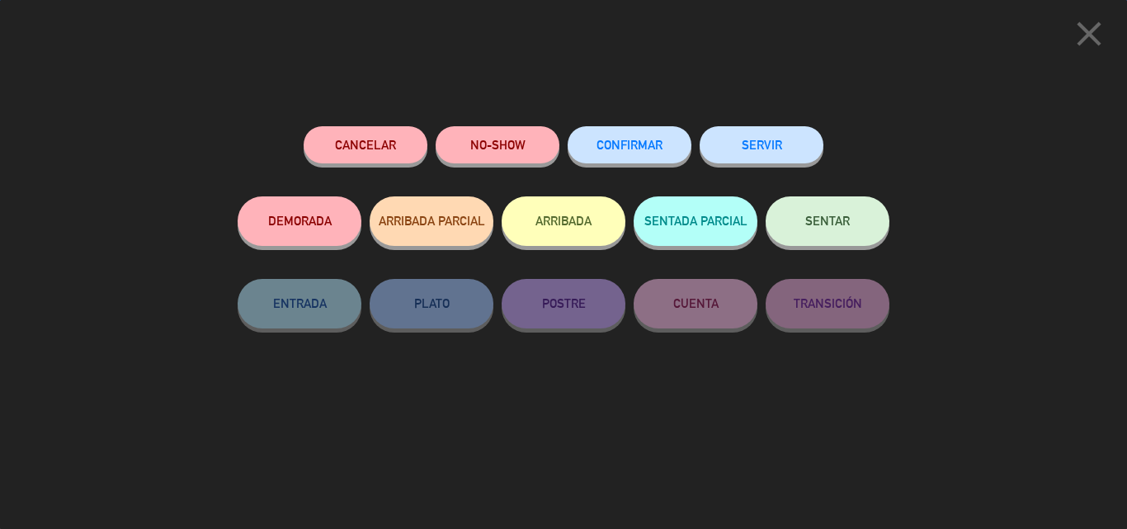
click at [646, 158] on button "CONFIRMAR" at bounding box center [630, 144] width 124 height 37
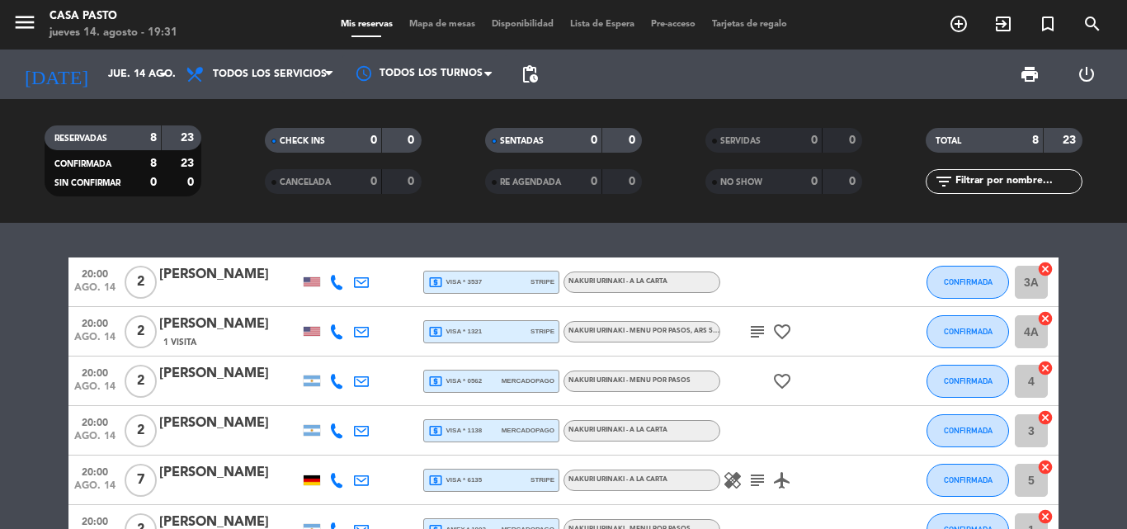
scroll to position [230, 0]
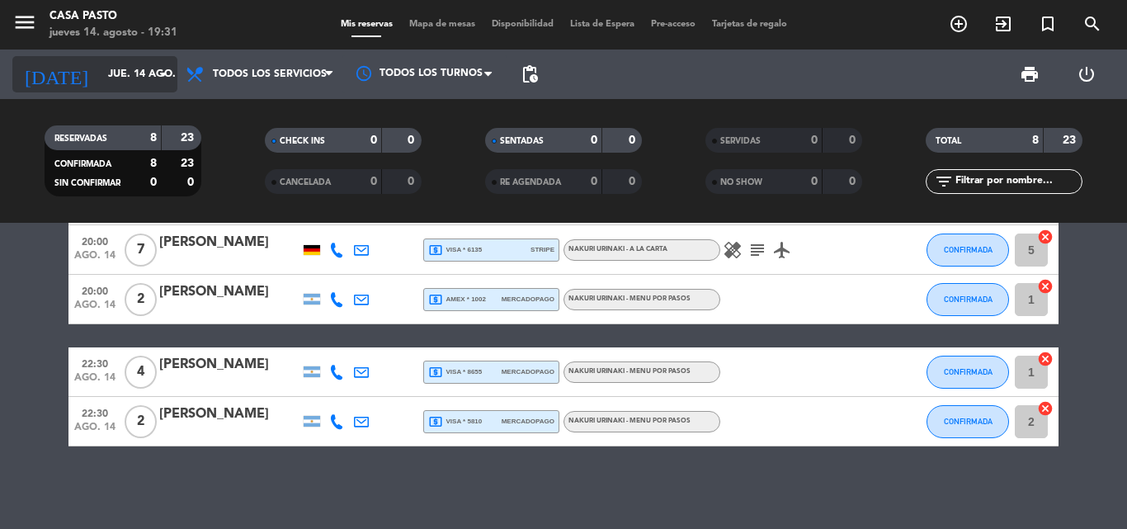
click at [103, 74] on input "jue. 14 ago." at bounding box center [169, 74] width 139 height 28
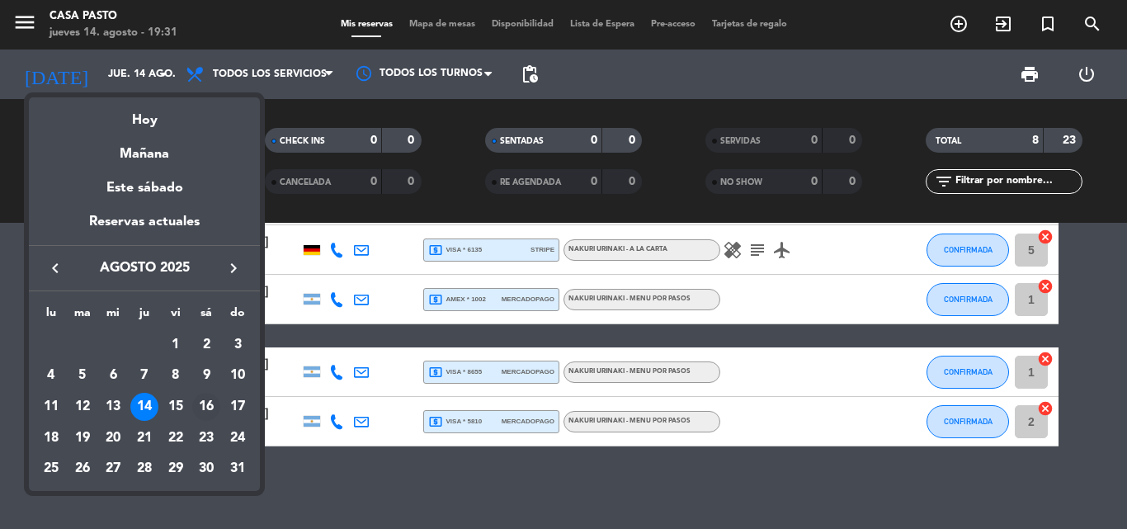
click at [210, 410] on div "16" at bounding box center [206, 407] width 28 height 28
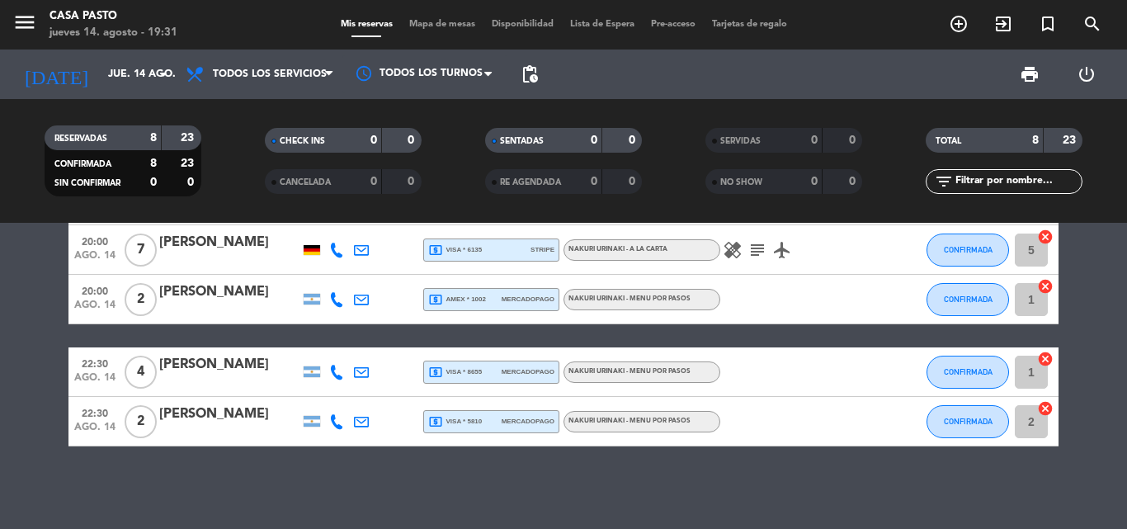
type input "sáb. 16 ago."
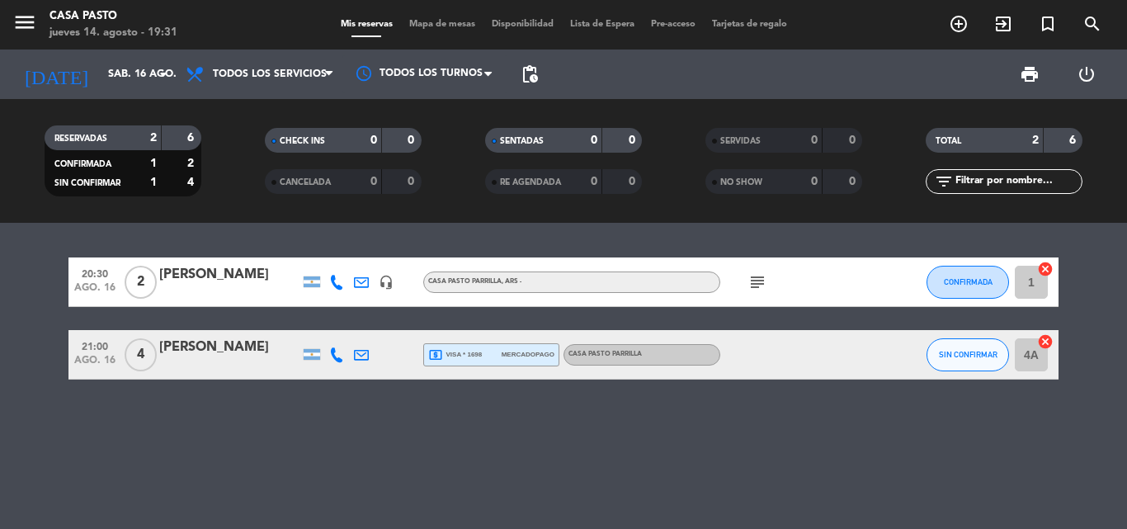
click at [206, 359] on div at bounding box center [229, 365] width 140 height 13
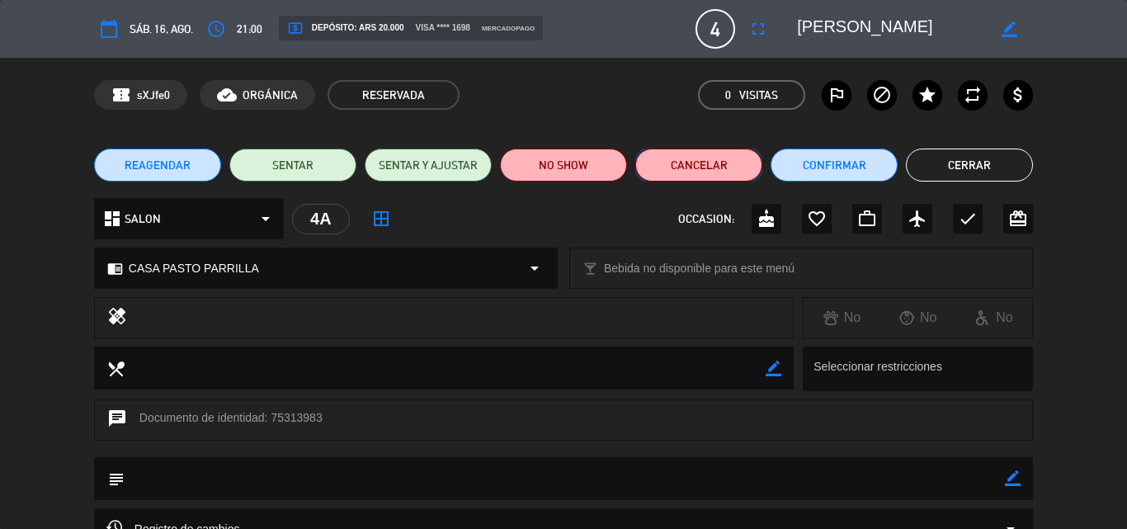
click at [702, 168] on button "Cancelar" at bounding box center [698, 165] width 127 height 33
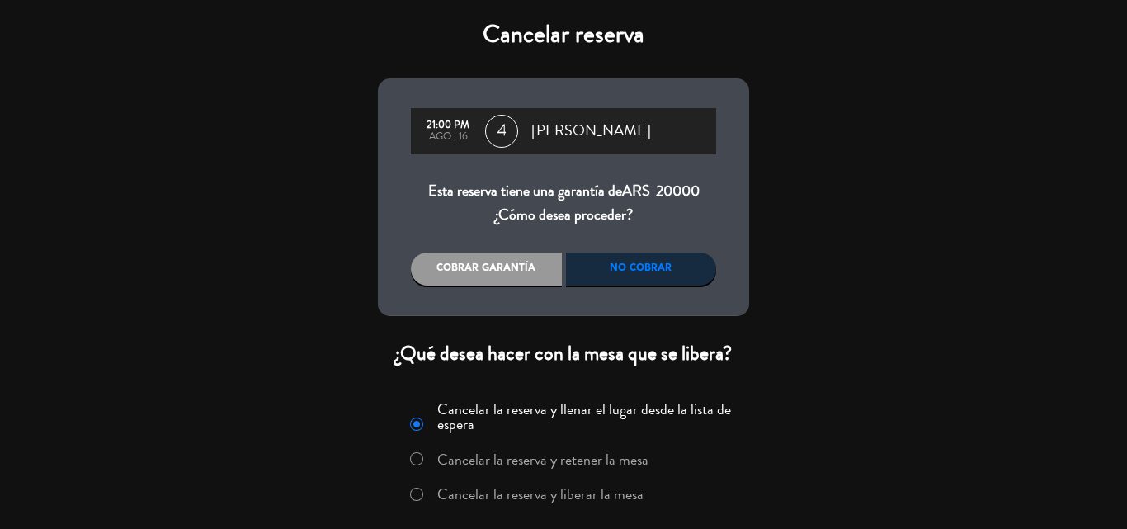
click at [591, 260] on div "No cobrar" at bounding box center [641, 269] width 151 height 33
click at [616, 270] on div "No cobrar" at bounding box center [641, 269] width 151 height 33
click at [619, 266] on div "No cobrar" at bounding box center [641, 269] width 151 height 33
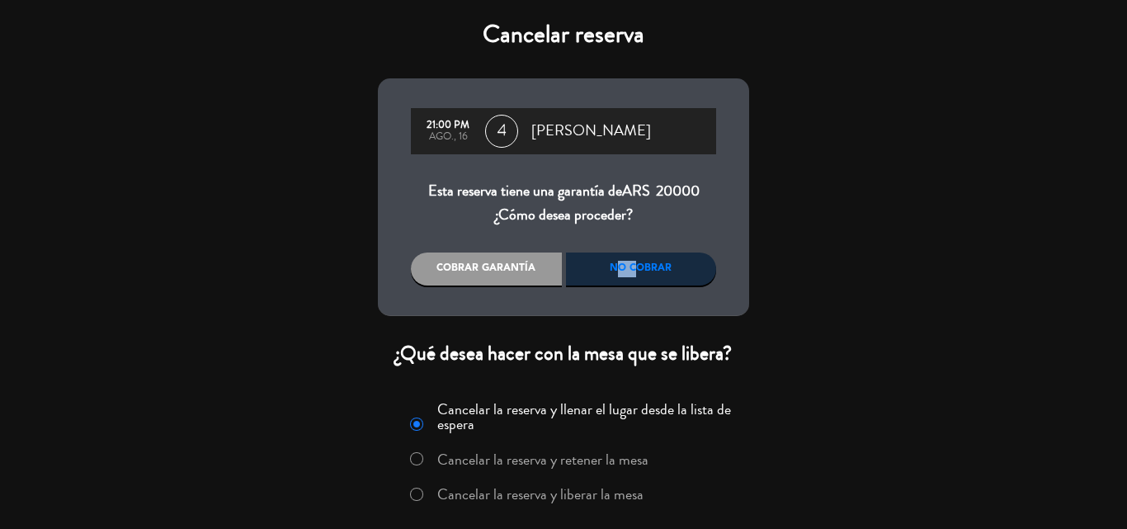
scroll to position [54, 0]
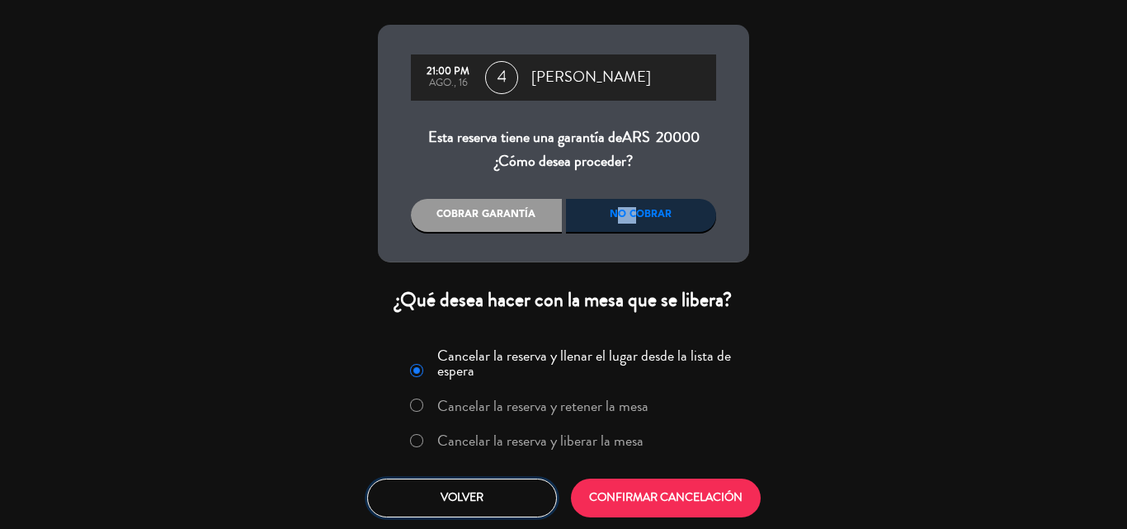
click at [532, 503] on button "Volver" at bounding box center [462, 498] width 190 height 39
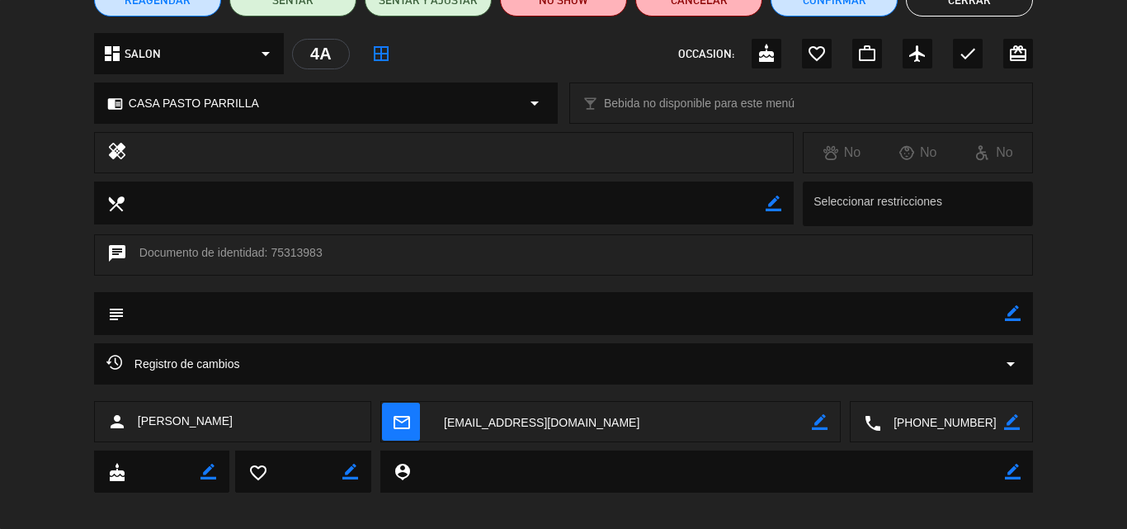
scroll to position [0, 0]
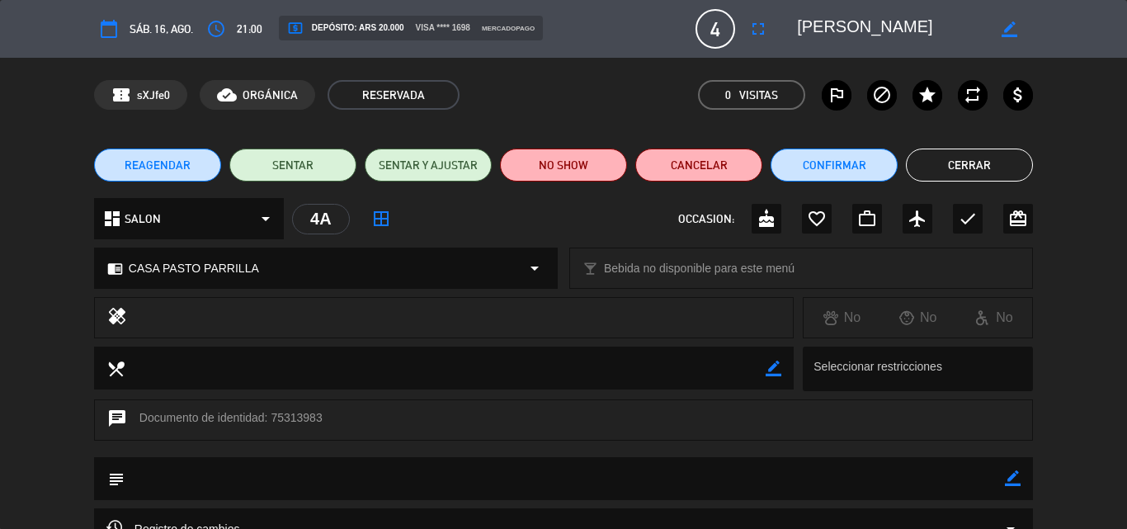
click at [931, 159] on button "Cerrar" at bounding box center [969, 165] width 127 height 33
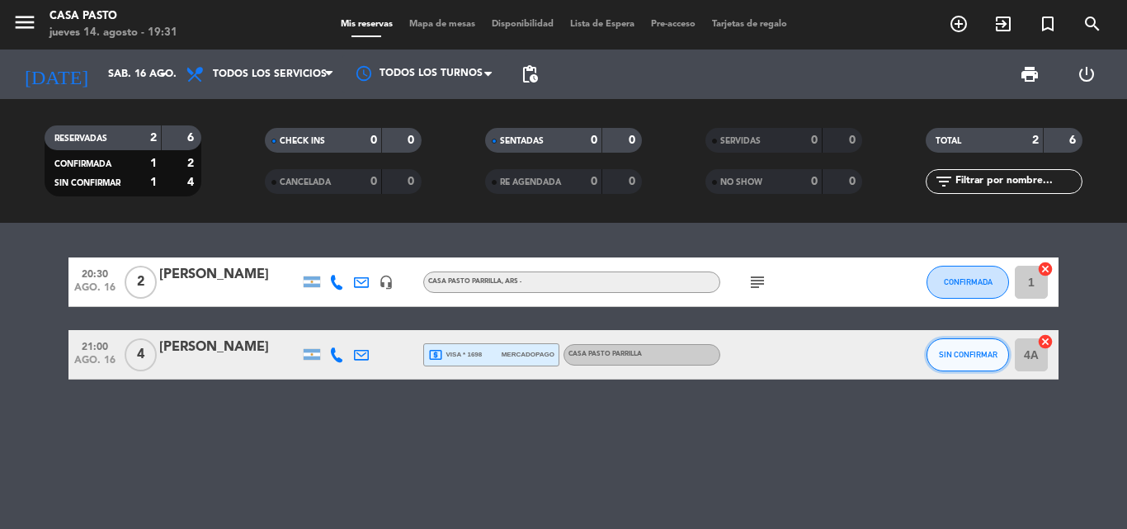
click at [959, 358] on span "SIN CONFIRMAR" at bounding box center [968, 354] width 59 height 9
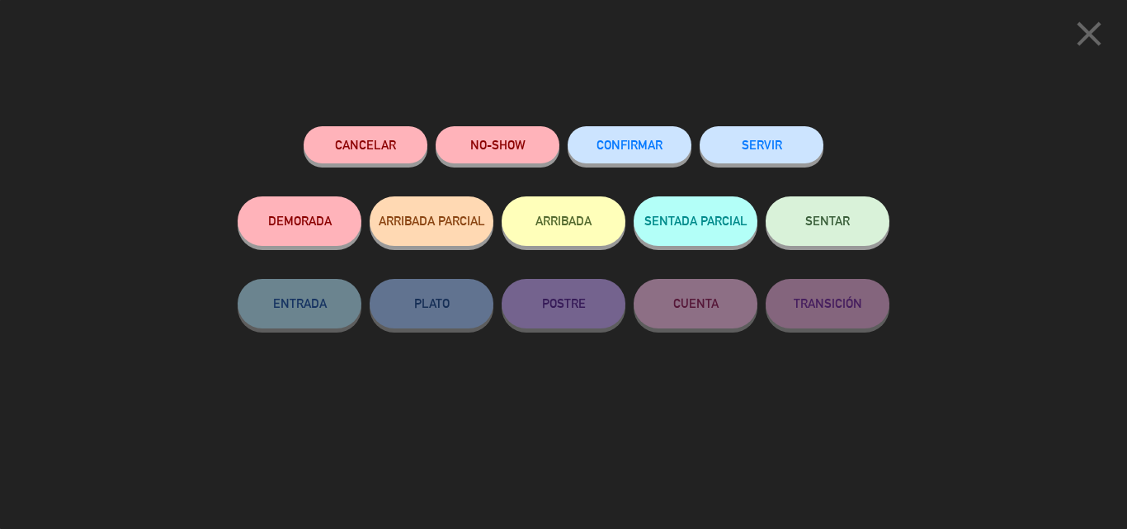
click at [1091, 31] on icon "close" at bounding box center [1089, 33] width 41 height 41
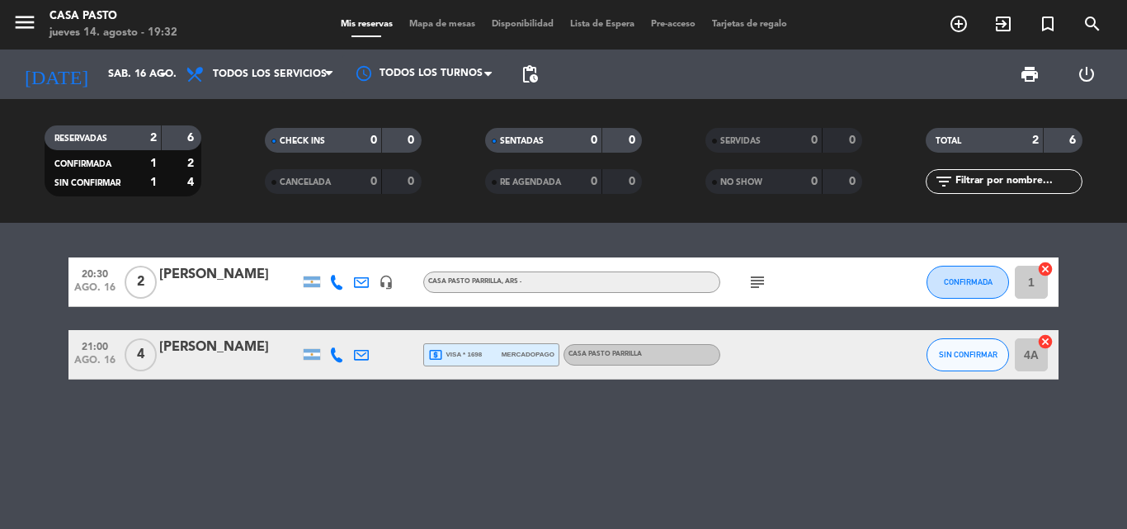
click at [222, 361] on div at bounding box center [229, 365] width 140 height 13
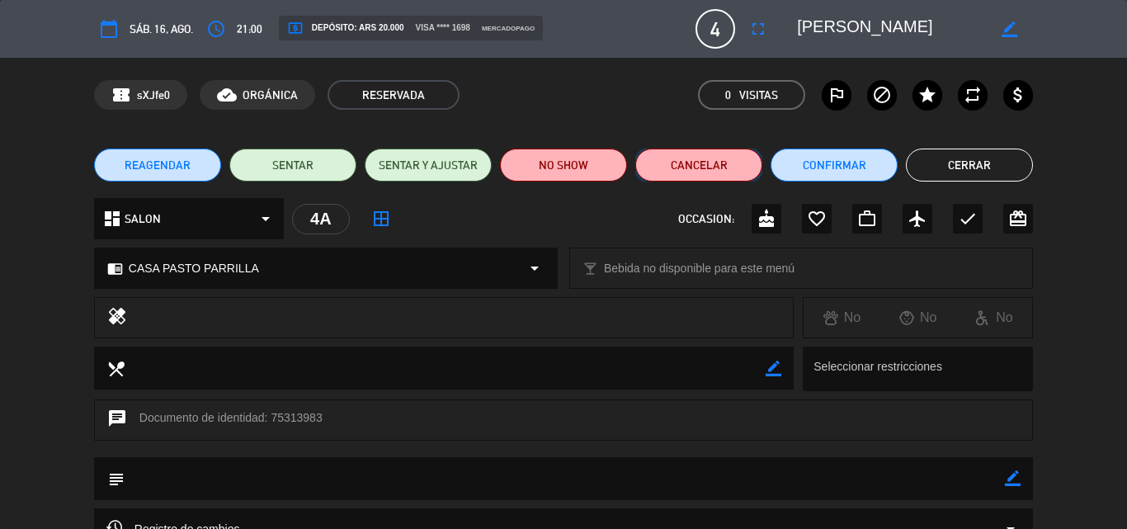
click at [741, 155] on button "Cancelar" at bounding box center [698, 165] width 127 height 33
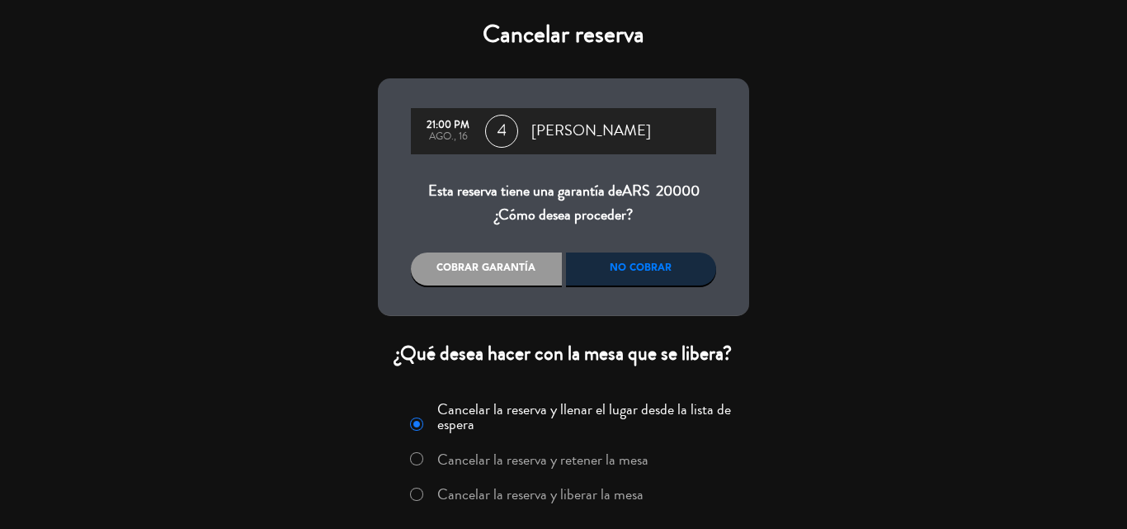
scroll to position [54, 0]
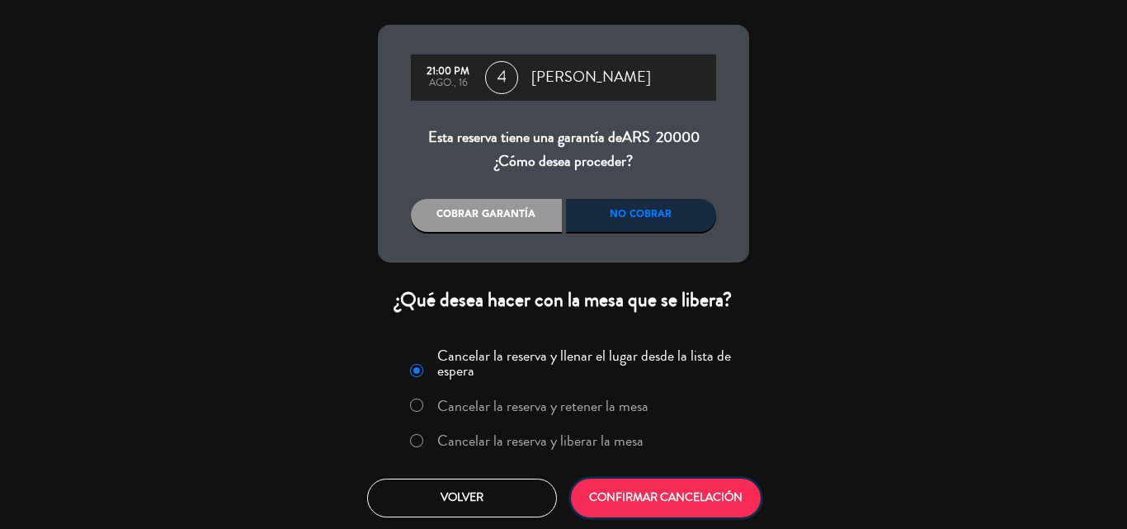
click at [649, 493] on button "CONFIRMAR CANCELACIÓN" at bounding box center [666, 498] width 190 height 39
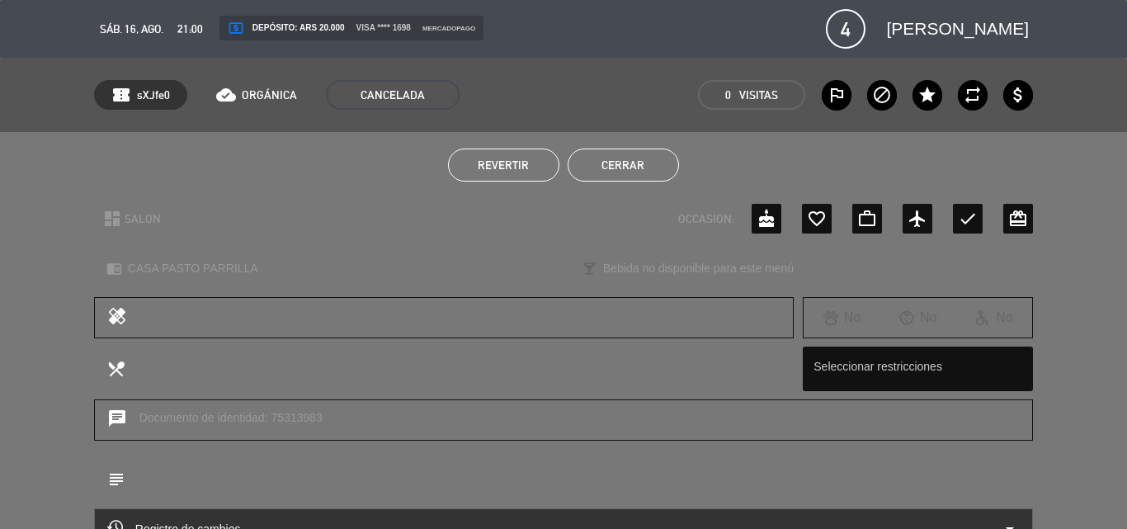
click at [605, 162] on button "Cerrar" at bounding box center [623, 165] width 111 height 33
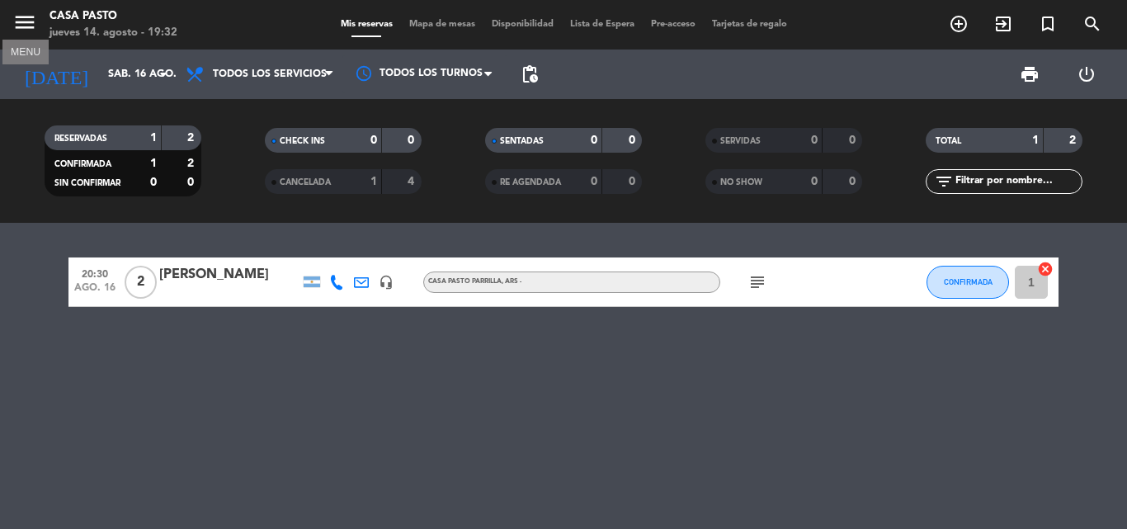
click at [31, 17] on icon "menu" at bounding box center [24, 22] width 25 height 25
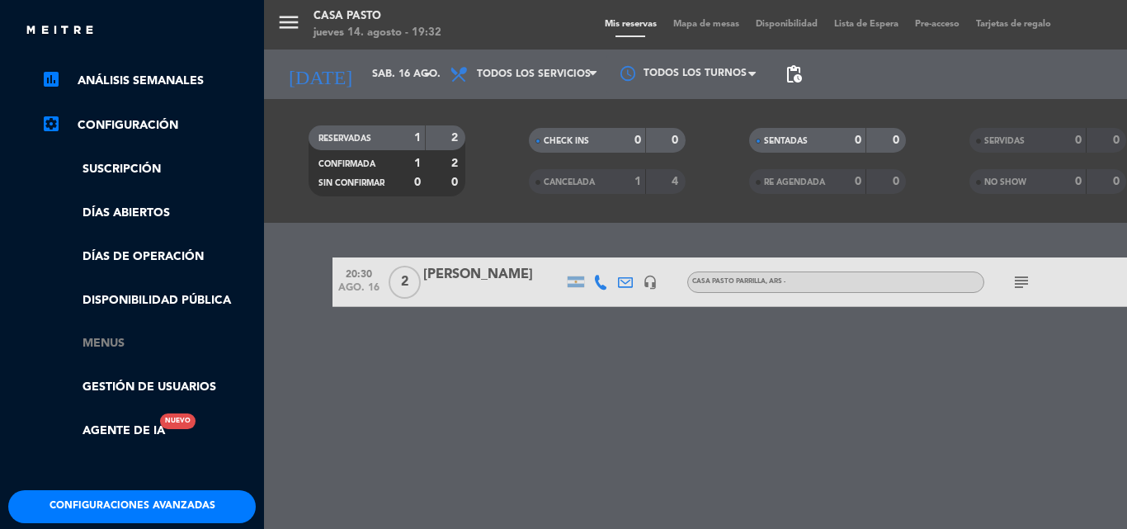
scroll to position [320, 0]
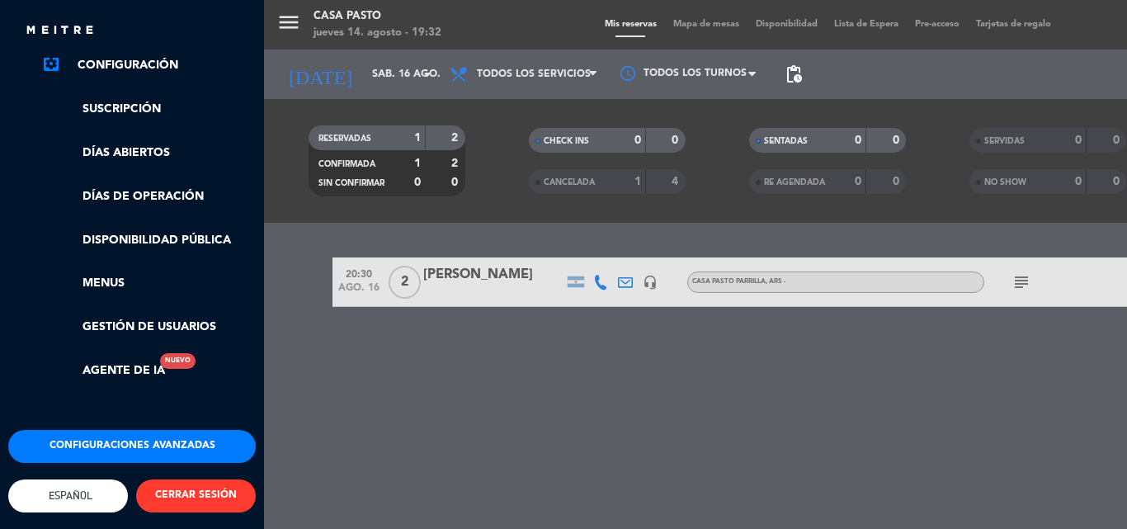
click at [167, 442] on button "Configuraciones avanzadas" at bounding box center [132, 446] width 248 height 33
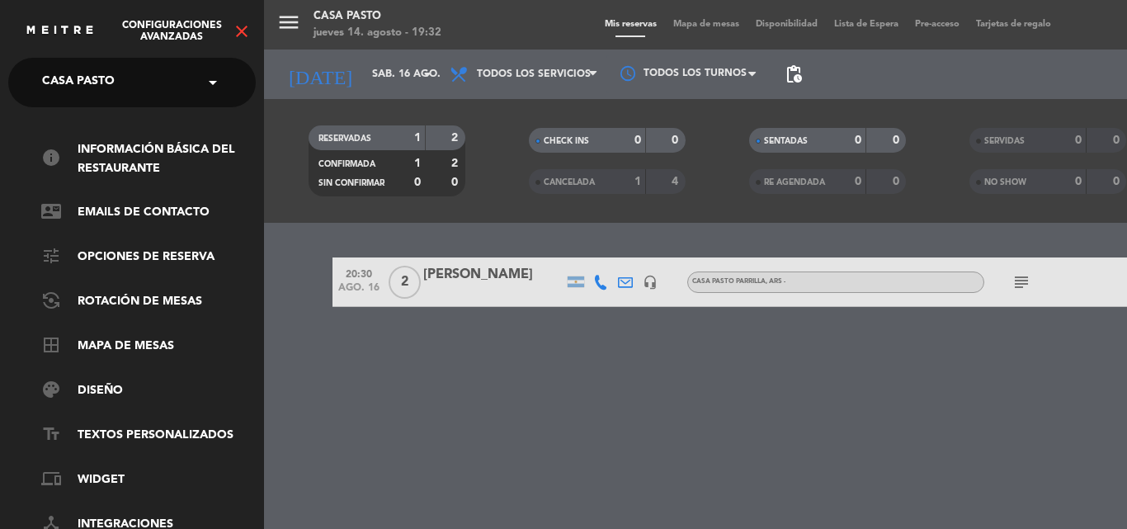
scroll to position [83, 0]
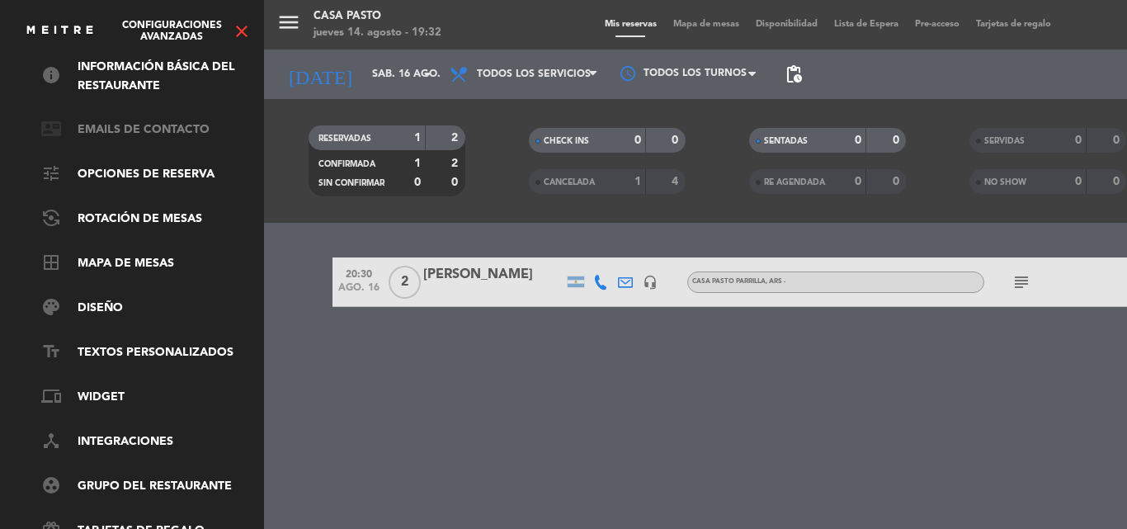
click at [196, 127] on link "contact_mail Emails de Contacto" at bounding box center [148, 130] width 215 height 20
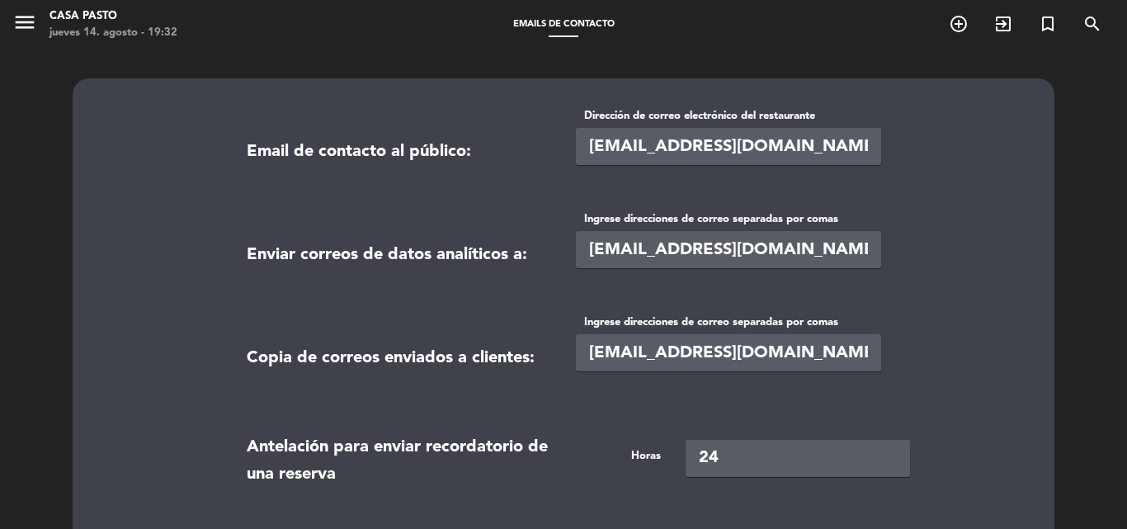
scroll to position [139, 0]
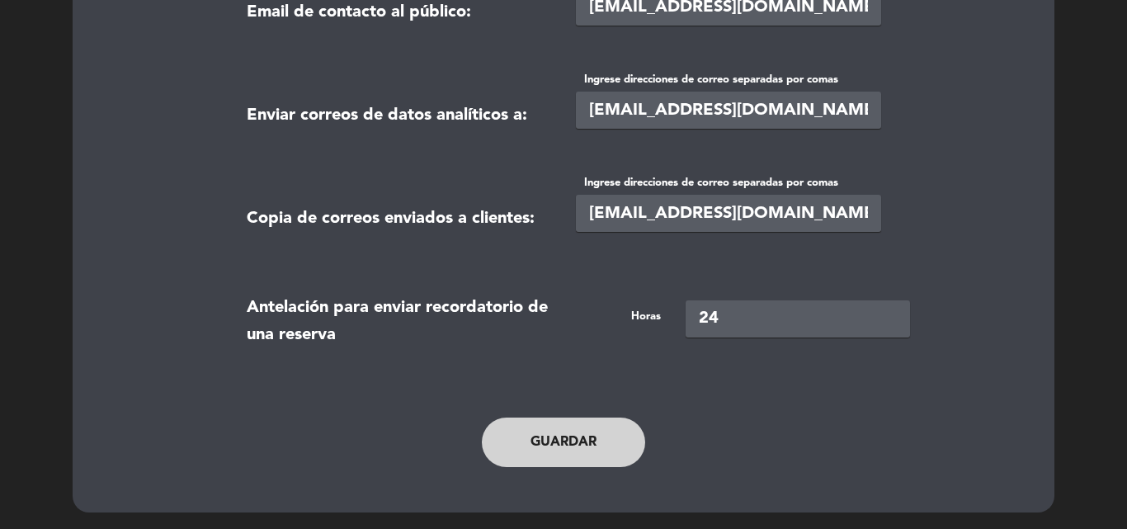
click at [535, 436] on button "Guardar" at bounding box center [563, 443] width 163 height 50
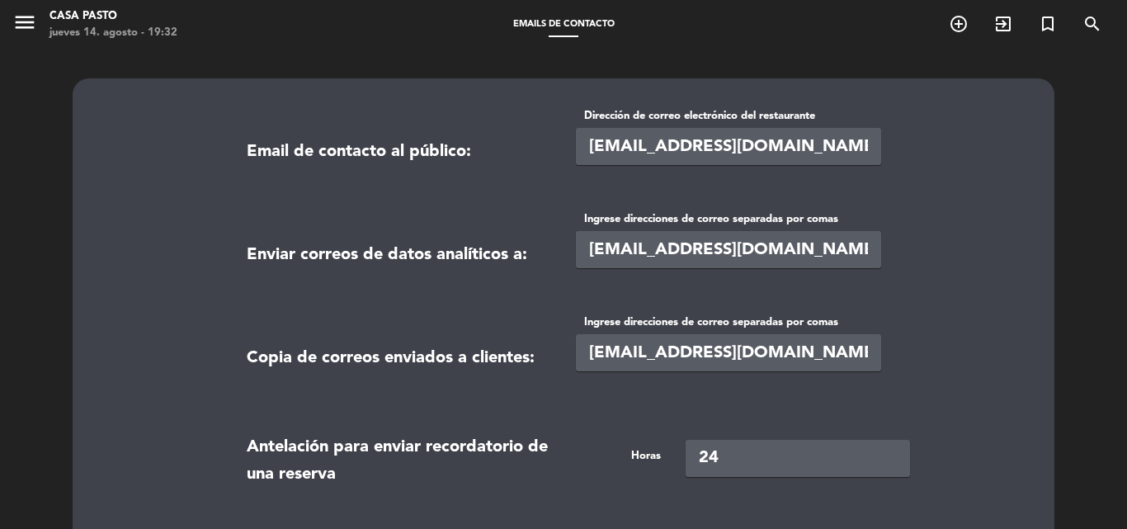
click at [37, 18] on span "menu" at bounding box center [30, 25] width 37 height 39
click at [13, 32] on div "menu MENU Casa Pasto jueves 14. agosto - 19:32" at bounding box center [141, 25] width 282 height 39
click at [17, 30] on icon "menu" at bounding box center [24, 22] width 25 height 25
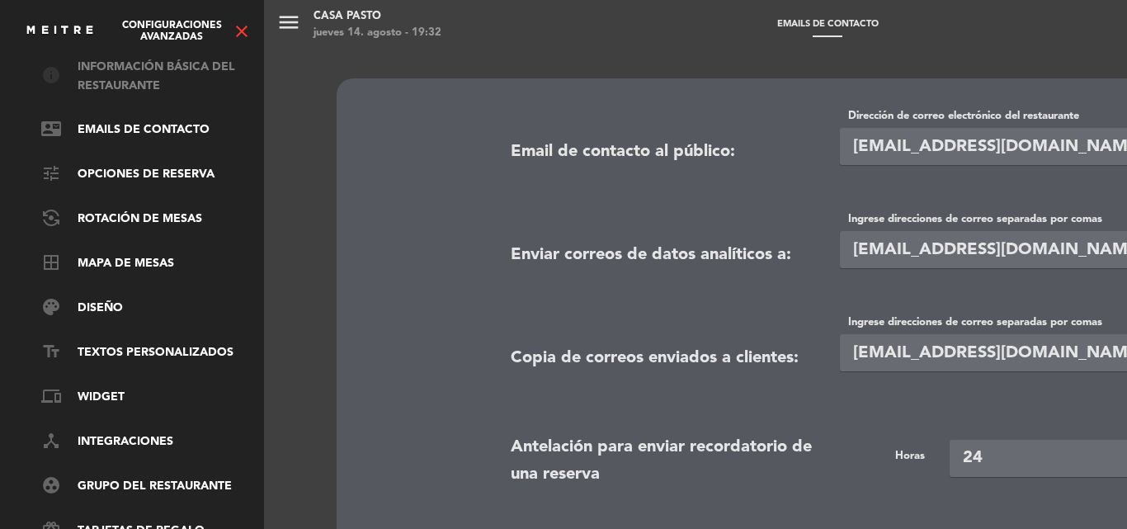
click at [181, 83] on link "info Información básica del restaurante" at bounding box center [148, 77] width 215 height 38
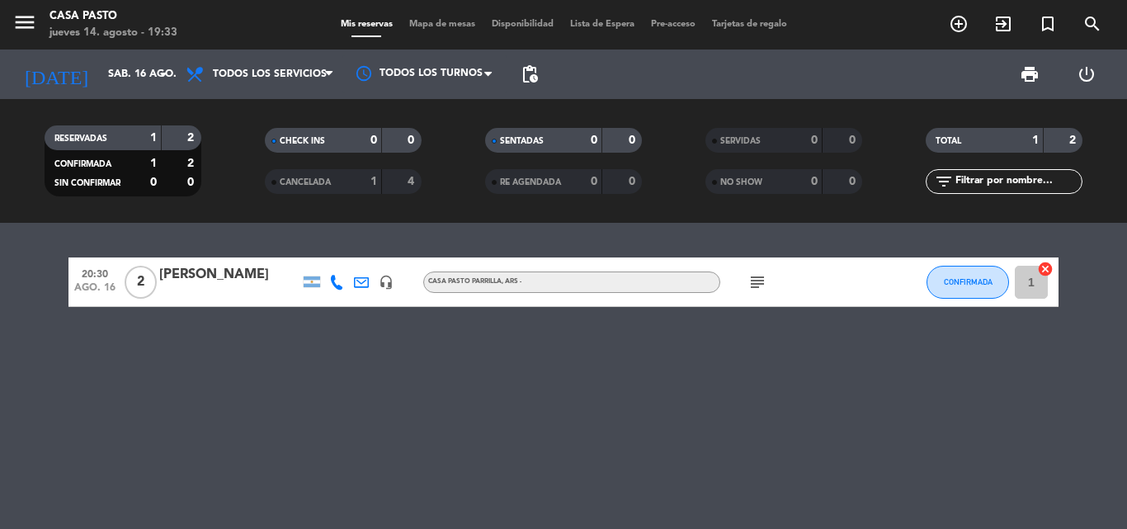
click at [7, 24] on div "menu Casa Pasto jueves 14. agosto - 19:33" at bounding box center [141, 25] width 282 height 39
click at [12, 24] on icon "menu" at bounding box center [24, 22] width 25 height 25
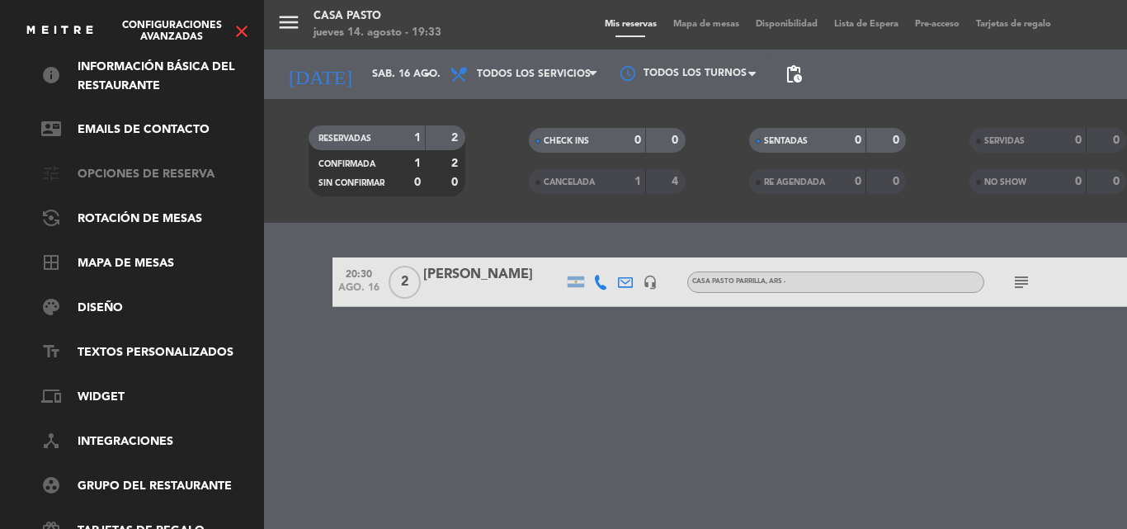
click at [187, 171] on link "tune Opciones de reserva" at bounding box center [148, 175] width 215 height 20
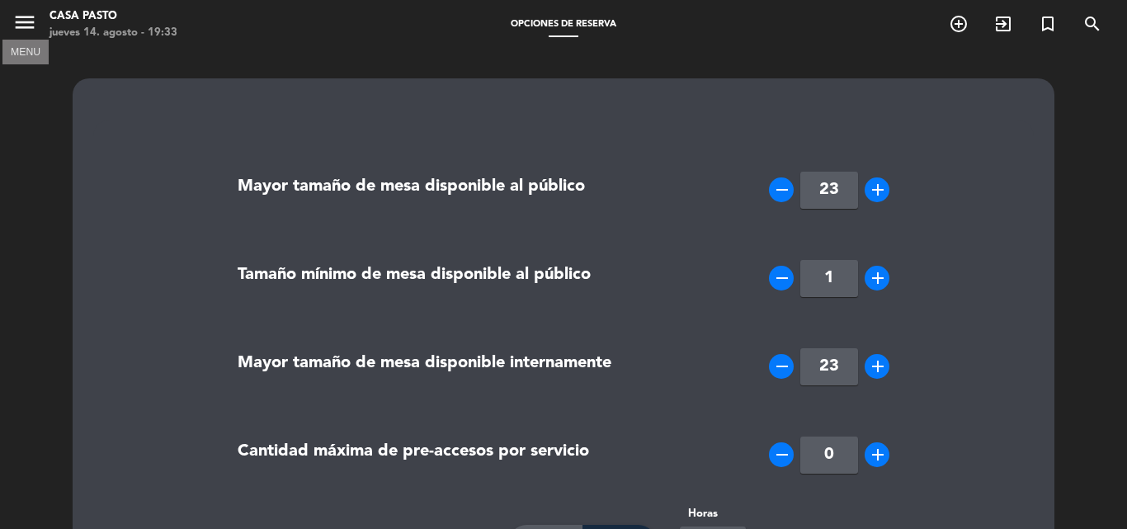
click at [19, 21] on icon "menu" at bounding box center [24, 22] width 25 height 25
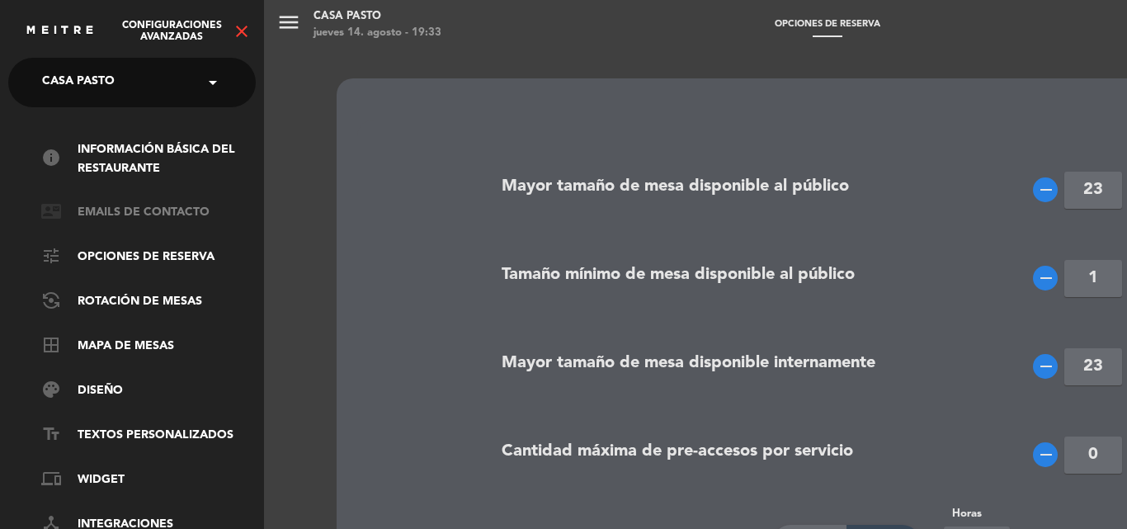
click at [171, 210] on link "contact_mail Emails de Contacto" at bounding box center [148, 213] width 215 height 20
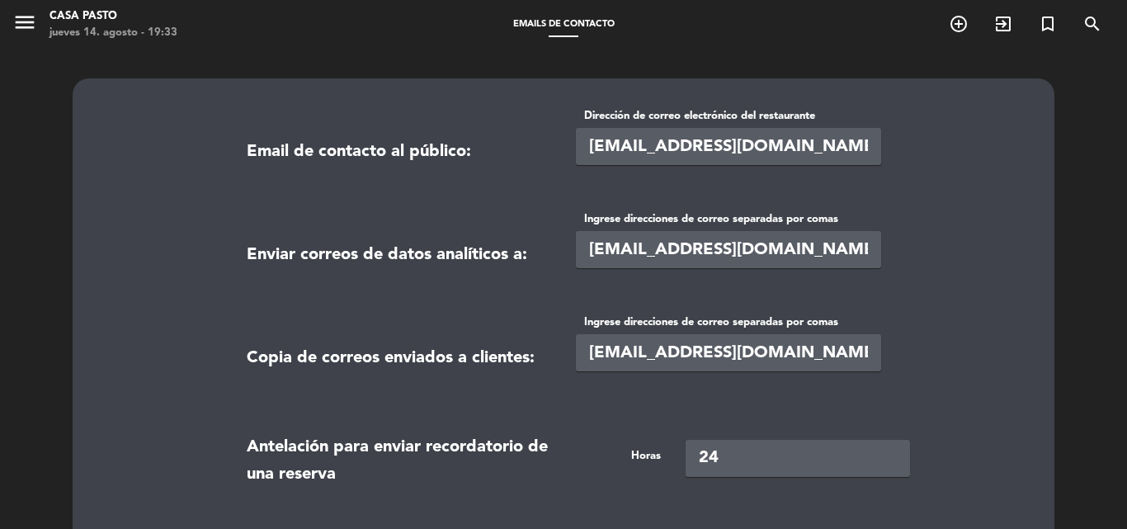
click at [28, 31] on icon "menu" at bounding box center [24, 22] width 25 height 25
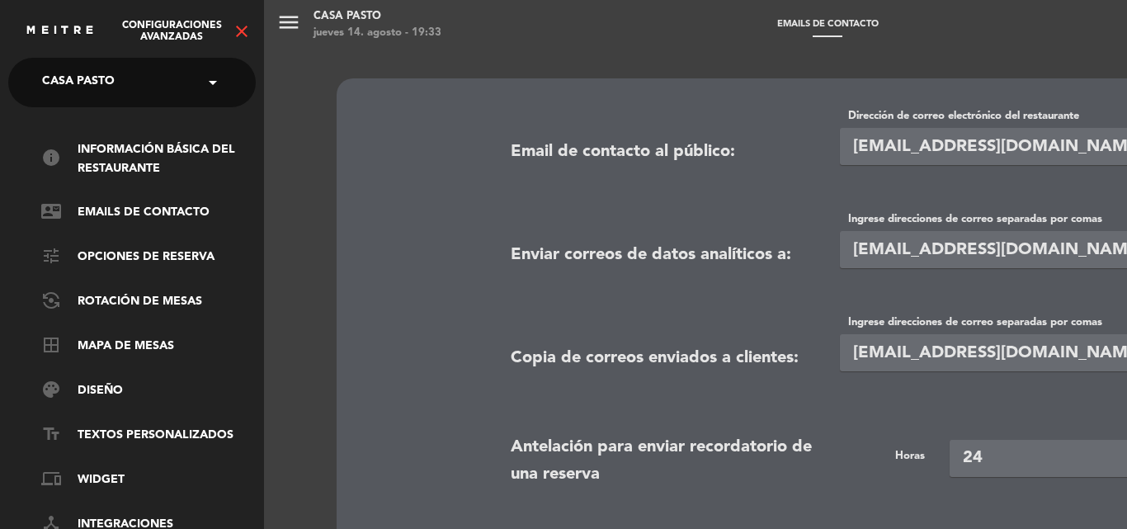
click at [192, 73] on input "text" at bounding box center [133, 83] width 201 height 36
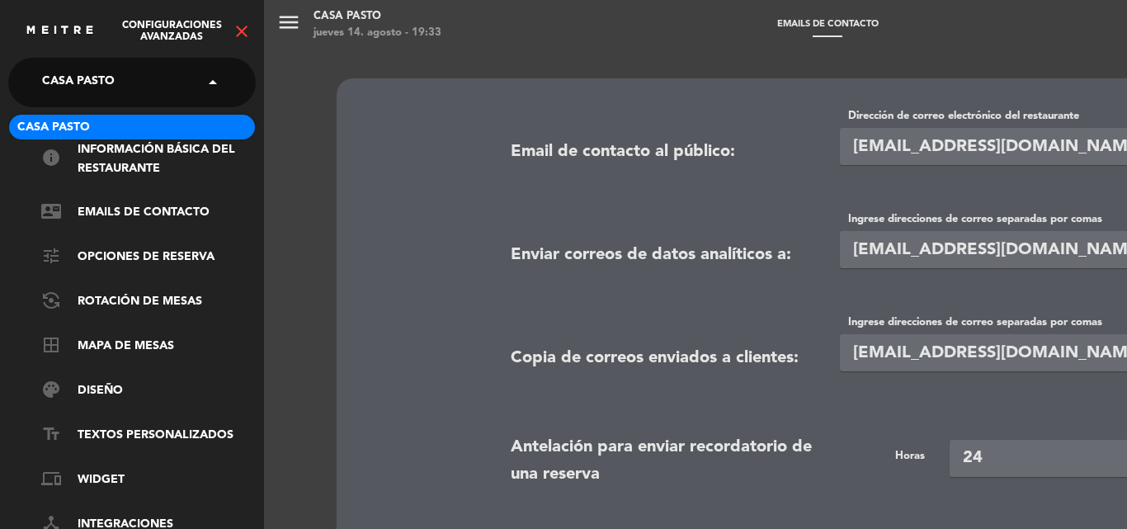
click at [192, 73] on input "text" at bounding box center [133, 83] width 201 height 36
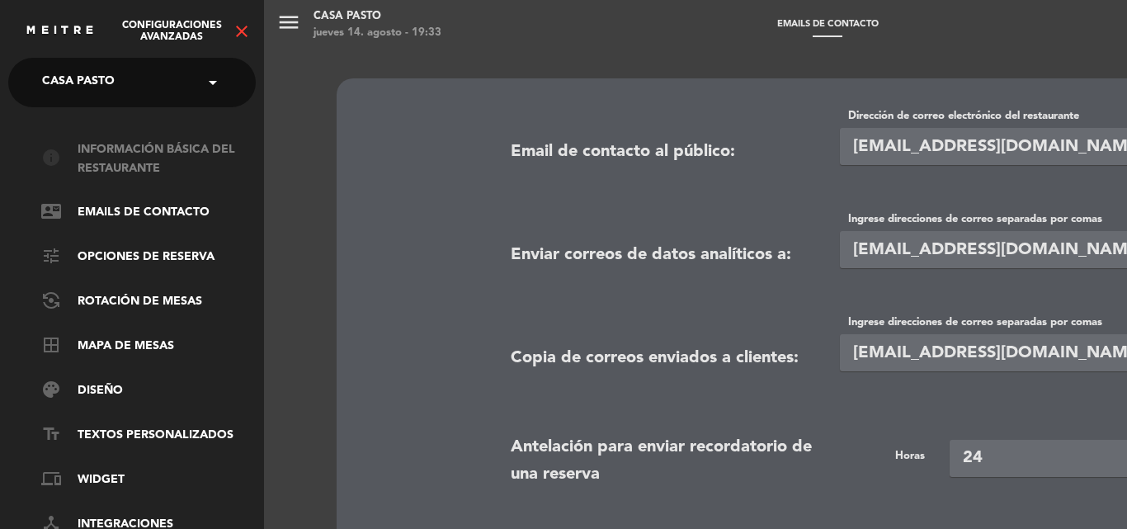
click at [196, 145] on link "info Información básica del restaurante" at bounding box center [148, 159] width 215 height 38
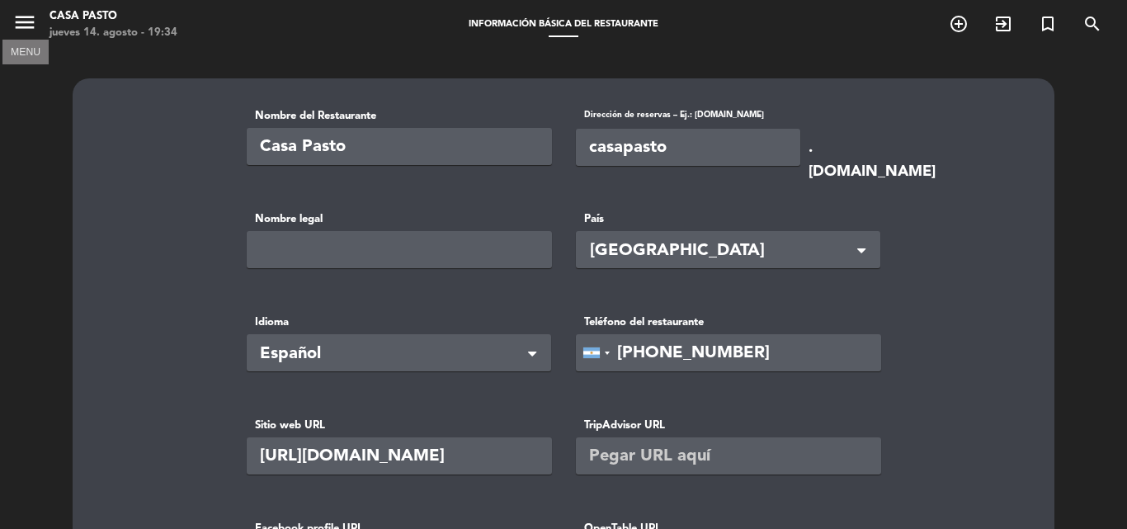
click at [26, 26] on icon "menu" at bounding box center [24, 22] width 25 height 25
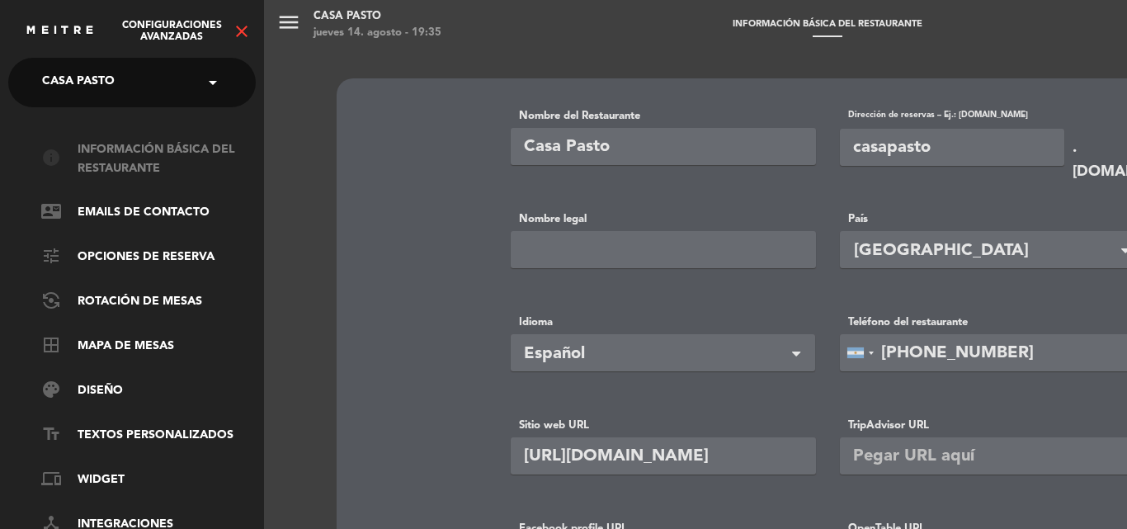
click at [215, 168] on link "info Información básica del restaurante" at bounding box center [148, 159] width 215 height 38
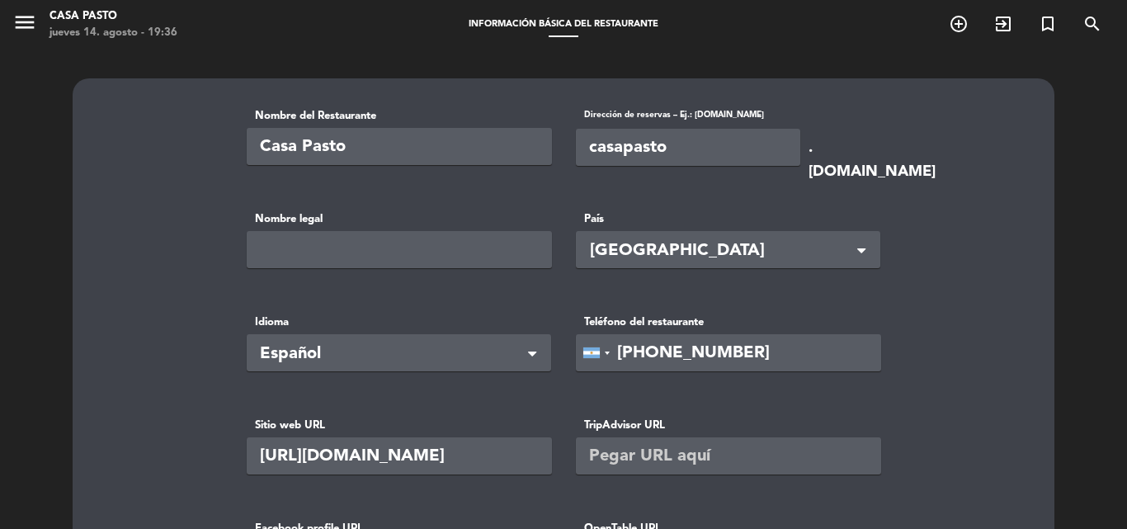
scroll to position [165, 0]
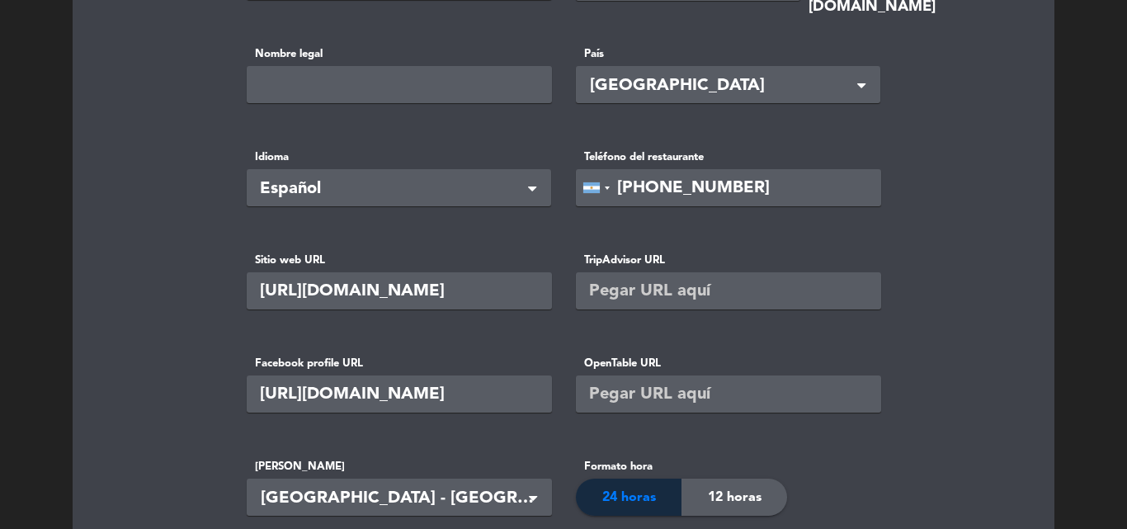
drag, startPoint x: 781, startPoint y: 189, endPoint x: 701, endPoint y: 196, distance: 79.5
click at [701, 196] on input "[PHONE_NUMBER]" at bounding box center [728, 187] width 305 height 37
type input "[PHONE_NUMBER]"
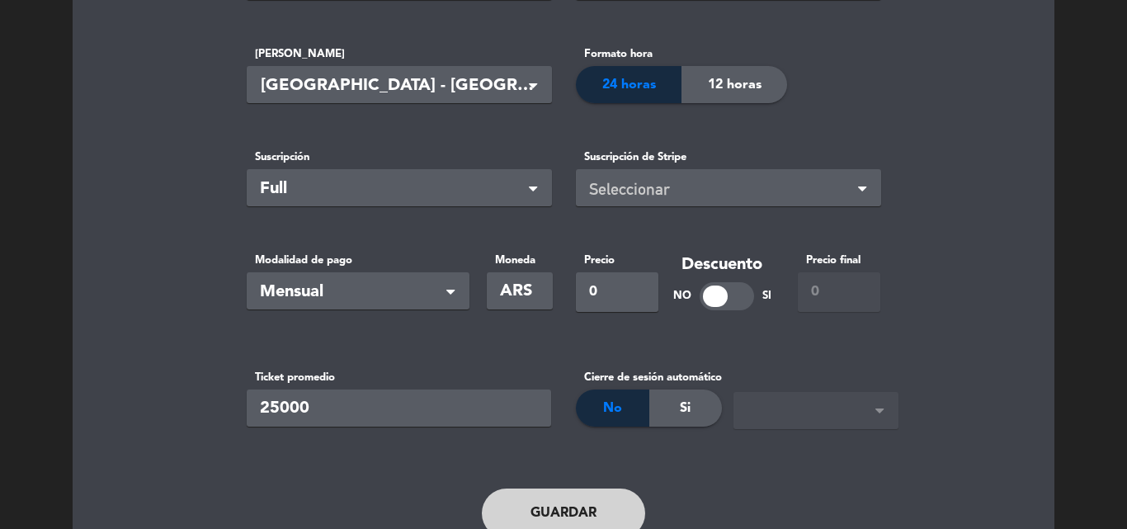
scroll to position [649, 0]
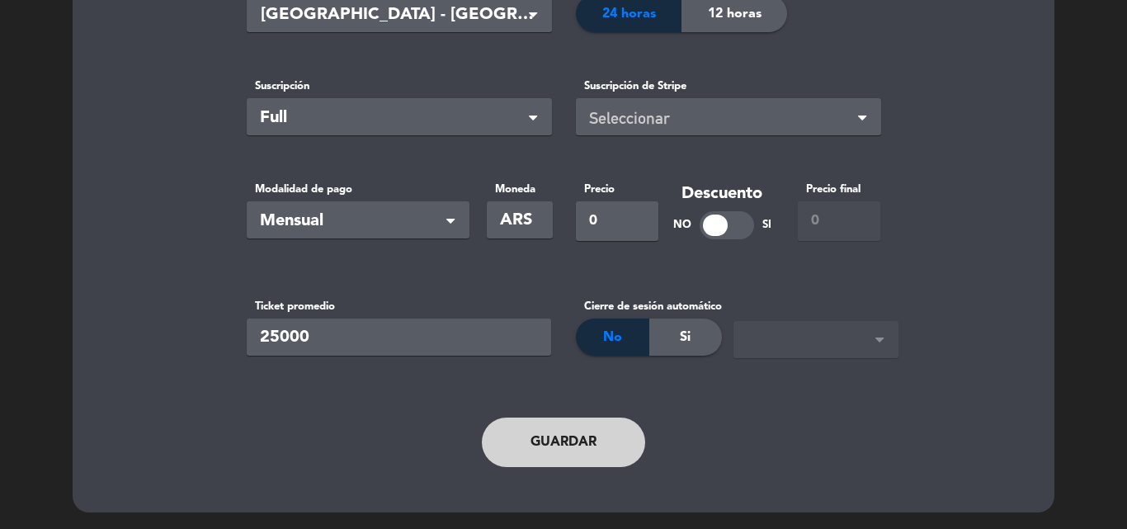
click at [580, 457] on button "Guardar" at bounding box center [563, 443] width 163 height 50
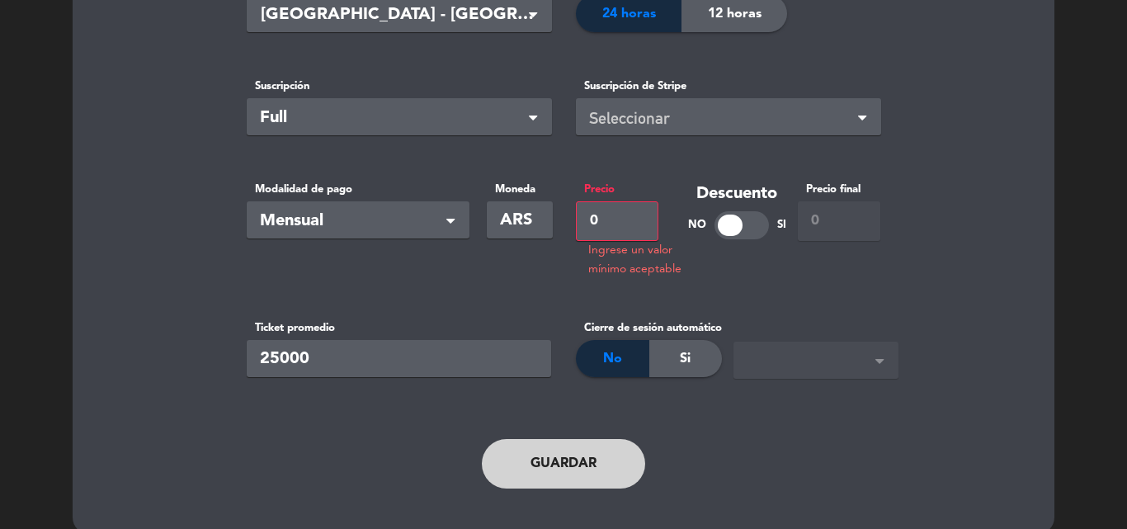
click at [626, 220] on input "0" at bounding box center [617, 221] width 83 height 40
click at [581, 441] on button "Guardar" at bounding box center [563, 464] width 163 height 50
click at [580, 456] on button "Guardar" at bounding box center [563, 464] width 163 height 50
click at [572, 492] on div "Guardar" at bounding box center [563, 464] width 677 height 83
click at [574, 466] on button "Guardar" at bounding box center [563, 464] width 163 height 50
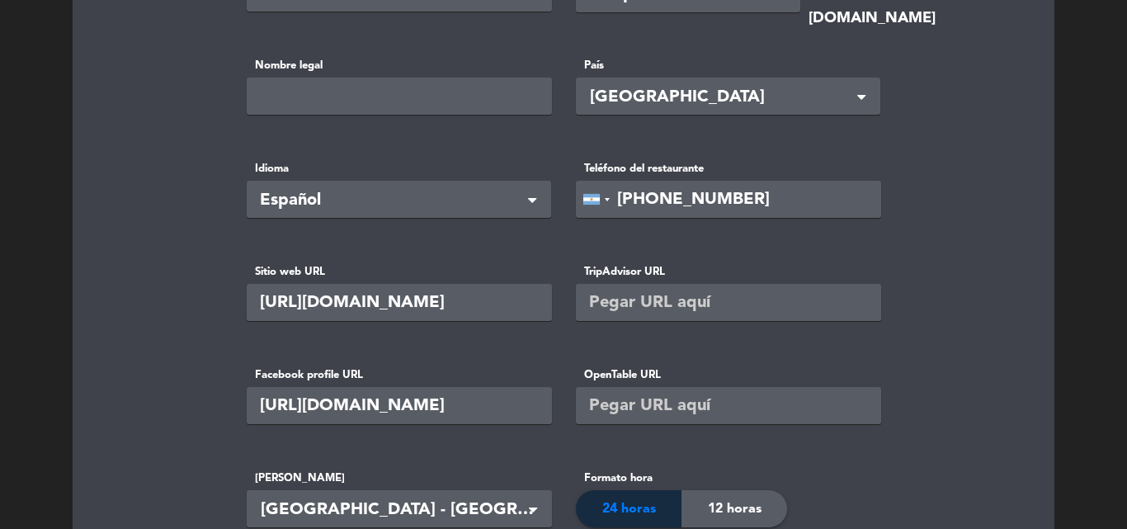
scroll to position [0, 0]
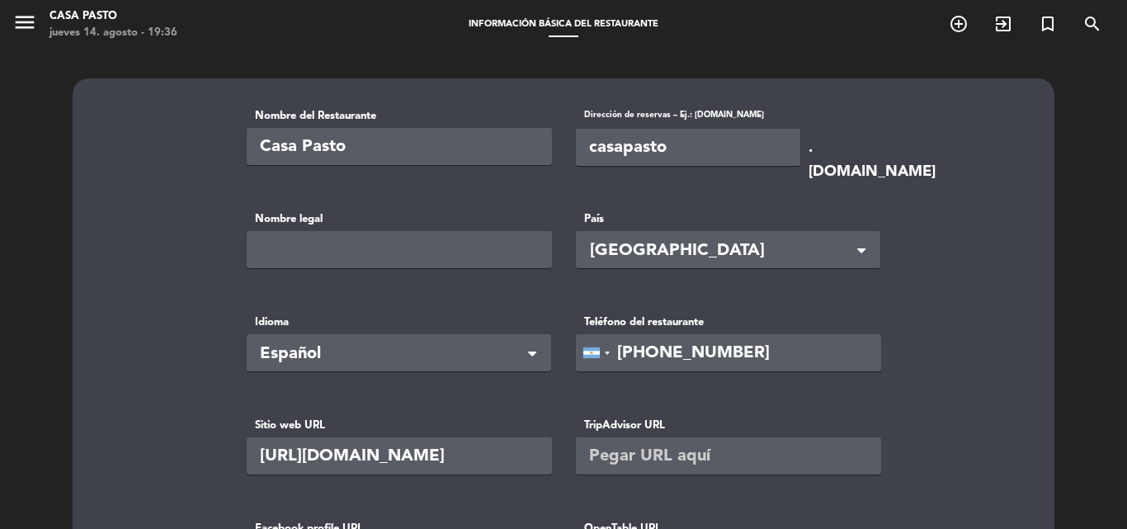
click at [29, 31] on icon "menu" at bounding box center [24, 22] width 25 height 25
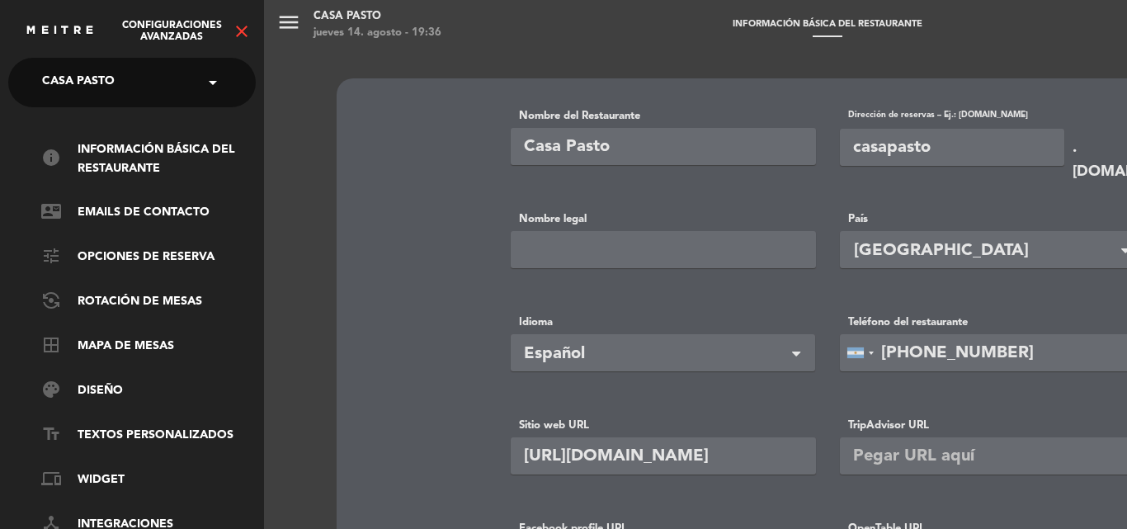
click at [243, 31] on icon "close" at bounding box center [242, 31] width 20 height 20
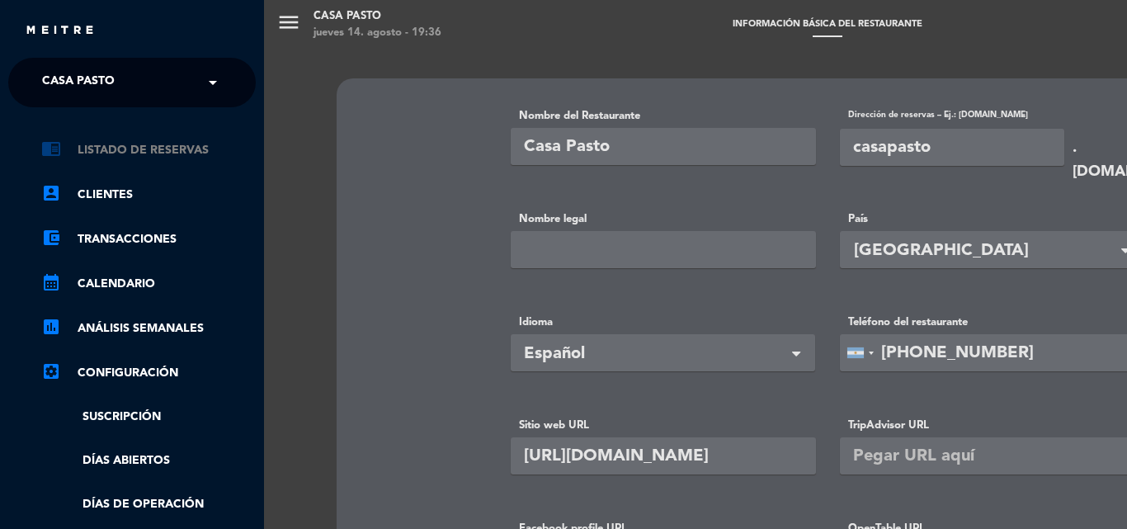
click at [164, 150] on link "chrome_reader_mode Listado de Reservas" at bounding box center [148, 150] width 215 height 20
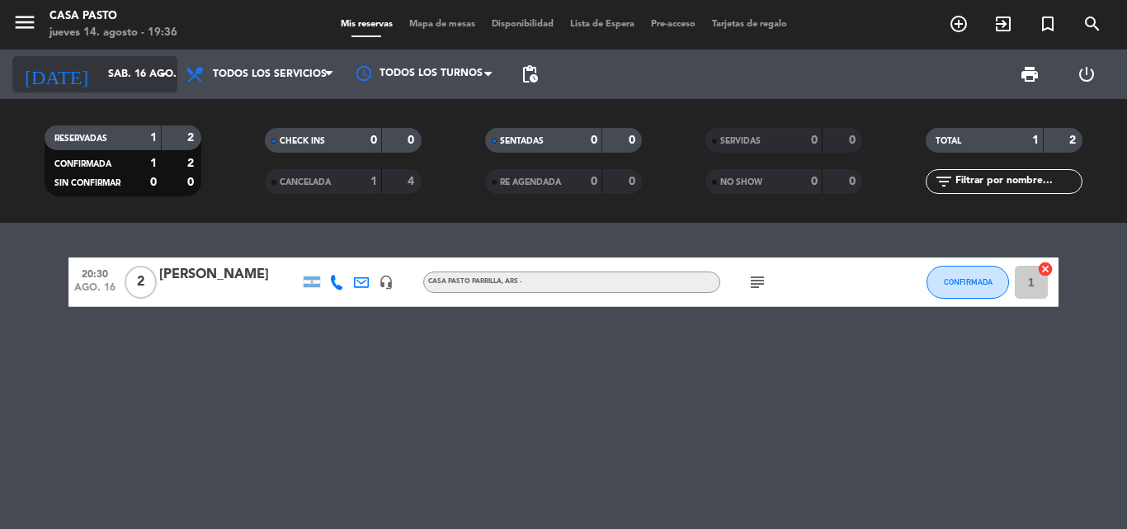
click at [161, 80] on icon "arrow_drop_down" at bounding box center [163, 74] width 20 height 20
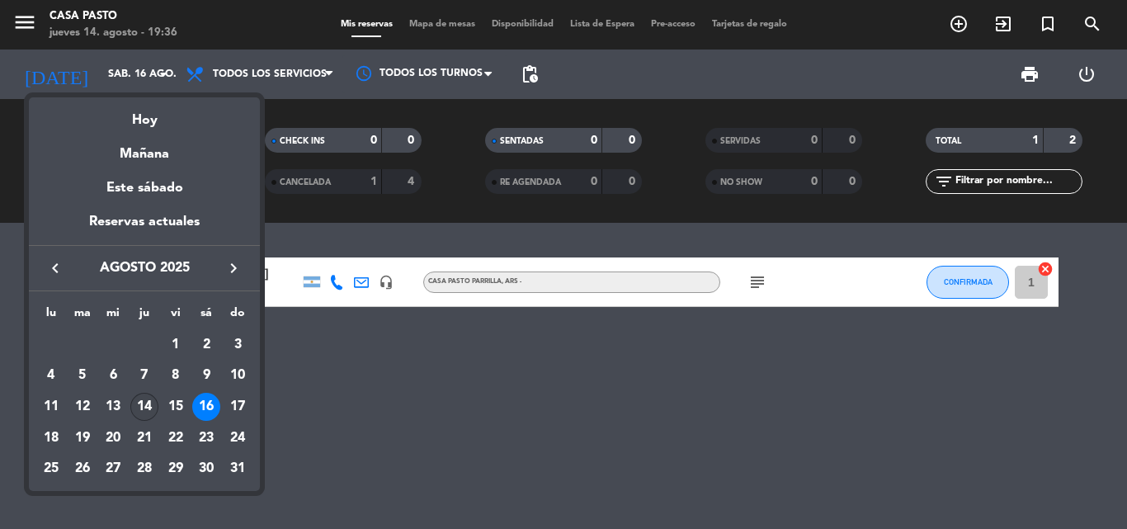
click at [138, 400] on div "14" at bounding box center [144, 407] width 28 height 28
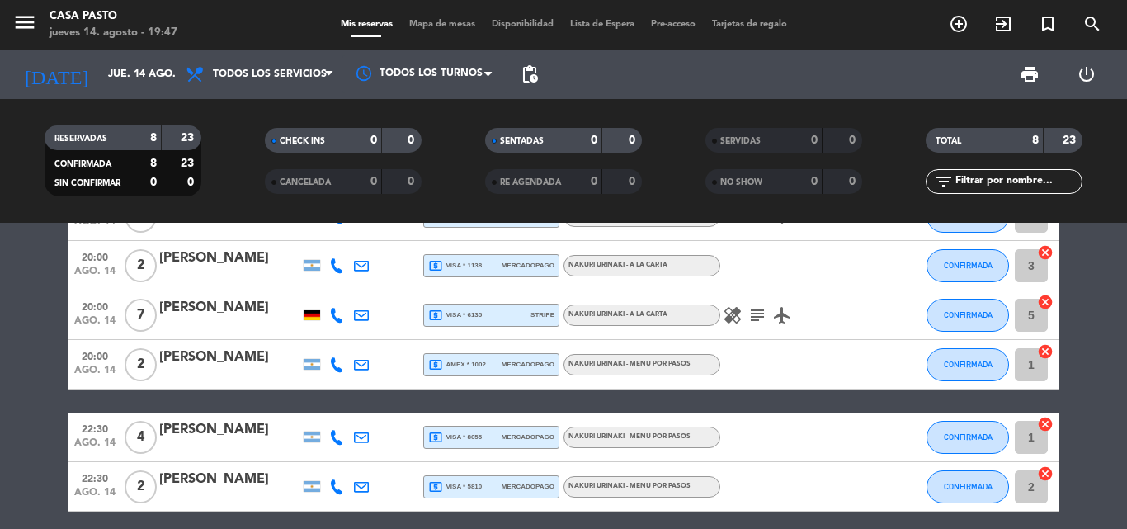
scroll to position [230, 0]
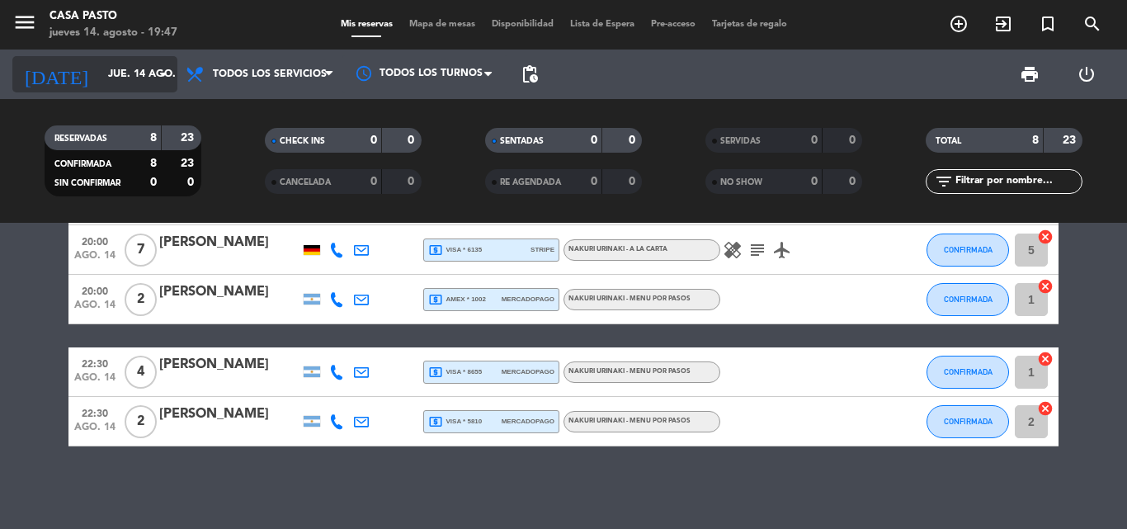
click at [128, 64] on input "jue. 14 ago." at bounding box center [169, 74] width 139 height 28
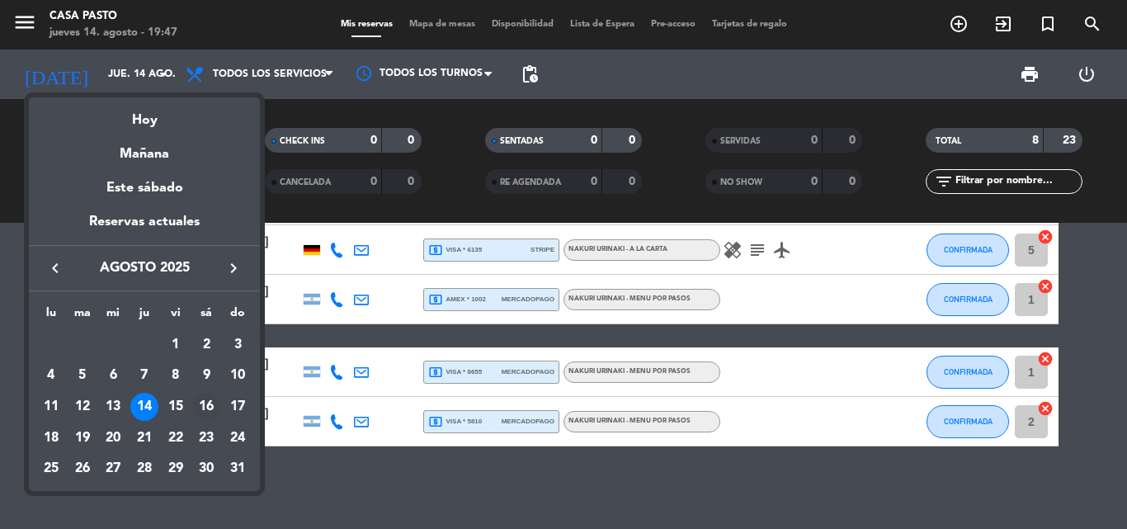
click at [197, 407] on div "16" at bounding box center [206, 407] width 28 height 28
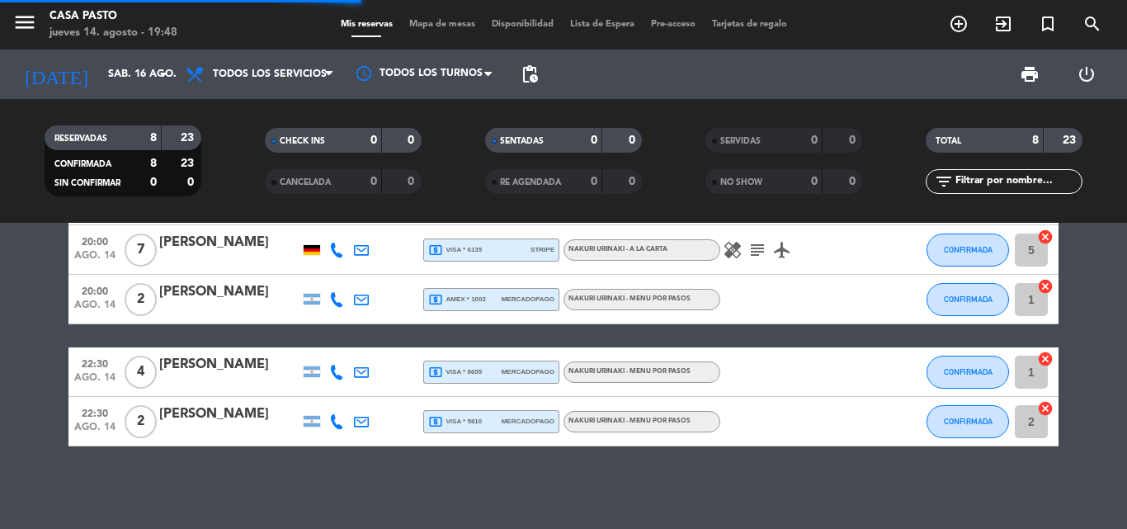
scroll to position [0, 0]
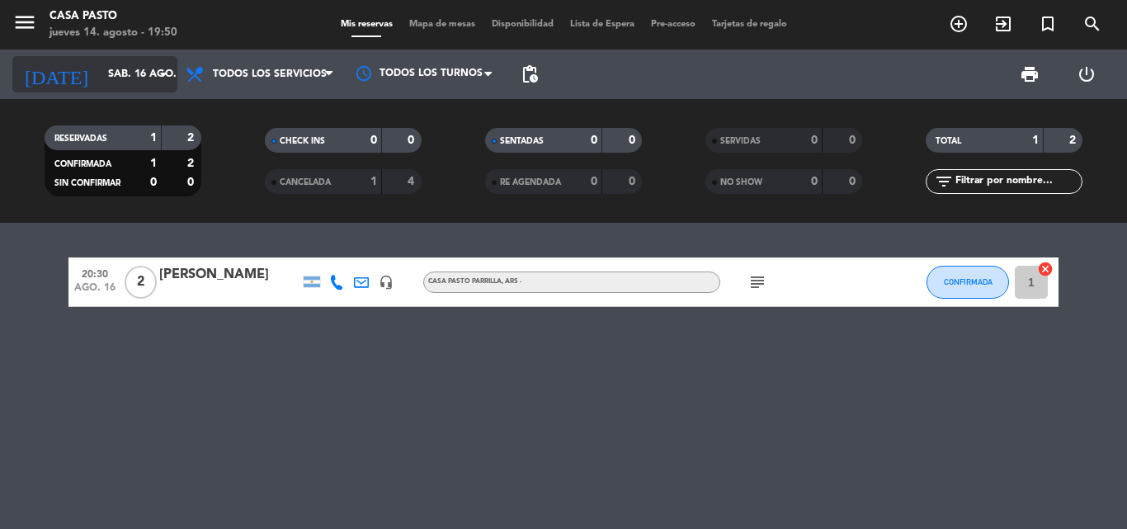
click at [152, 74] on input "sáb. 16 ago." at bounding box center [169, 74] width 139 height 28
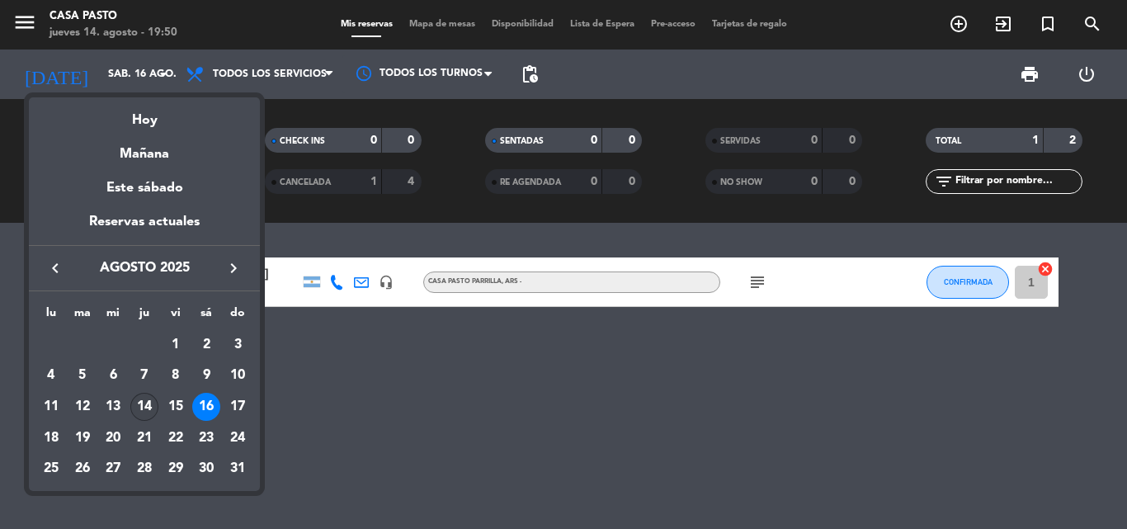
click at [151, 403] on div "14" at bounding box center [144, 407] width 28 height 28
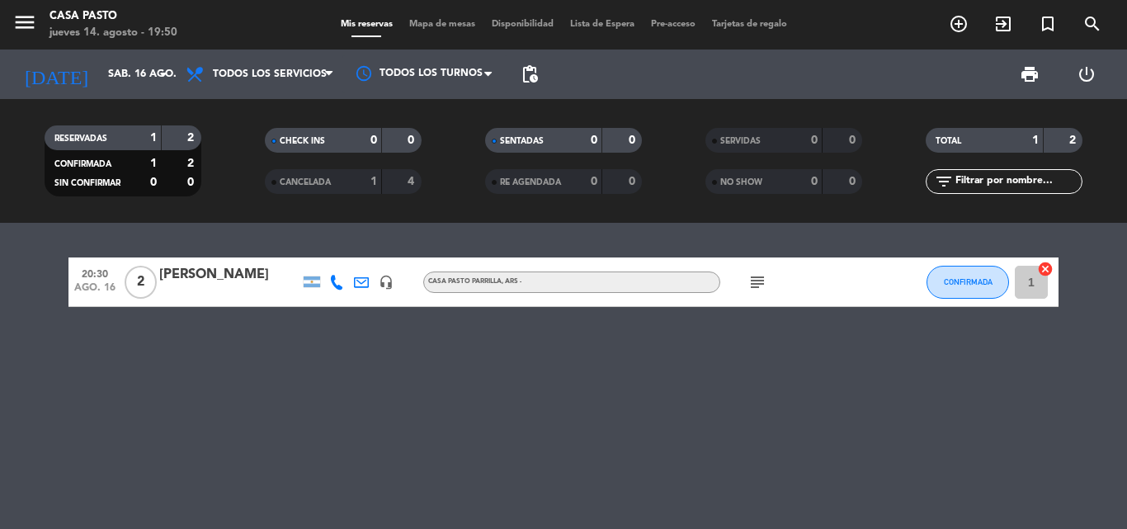
type input "jue. 14 ago."
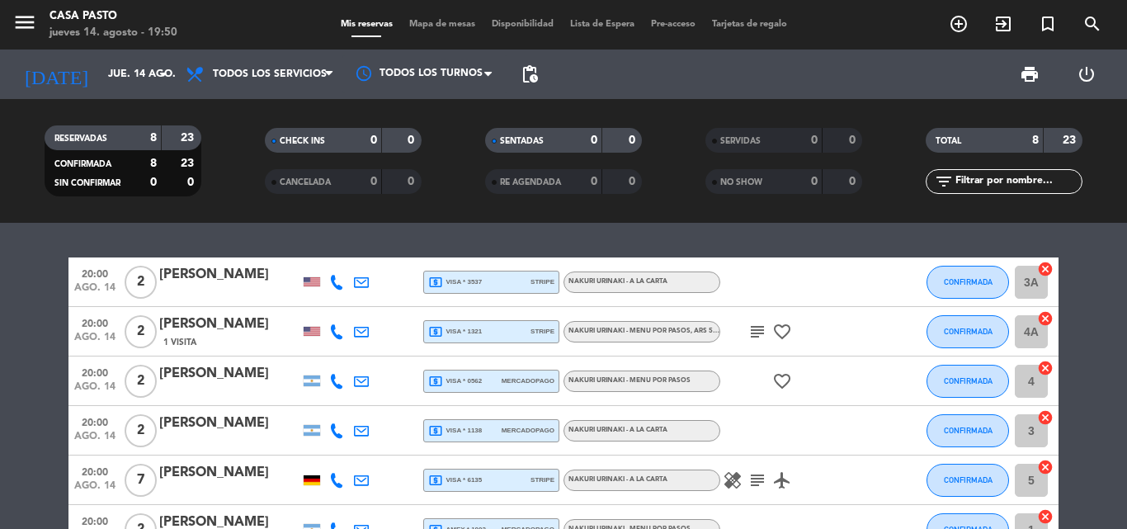
scroll to position [83, 0]
